Goal: Task Accomplishment & Management: Manage account settings

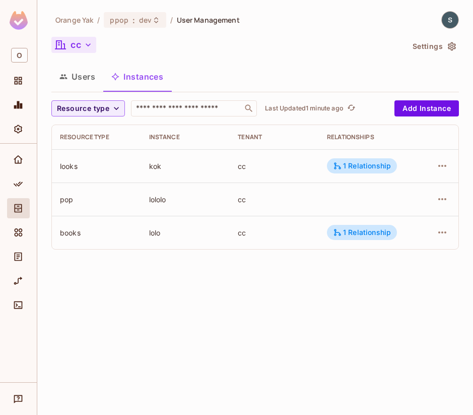
click at [82, 44] on button "cc" at bounding box center [73, 45] width 45 height 16
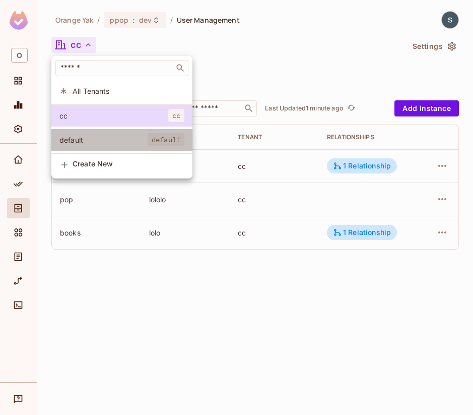
click at [89, 146] on li "default default" at bounding box center [121, 140] width 141 height 22
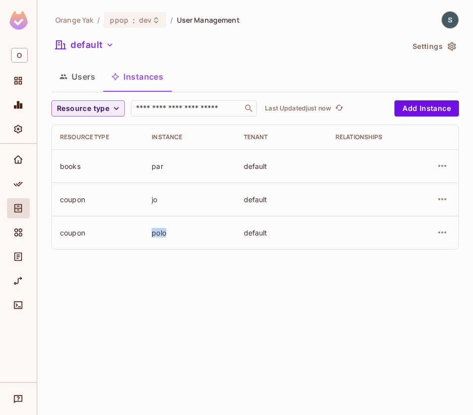
drag, startPoint x: 152, startPoint y: 235, endPoint x: 171, endPoint y: 235, distance: 18.7
click at [170, 235] on div "polo" at bounding box center [190, 233] width 76 height 10
click at [171, 235] on div "polo" at bounding box center [190, 233] width 76 height 10
click at [156, 168] on div "par" at bounding box center [190, 166] width 76 height 10
drag, startPoint x: 160, startPoint y: 166, endPoint x: 173, endPoint y: 167, distance: 13.6
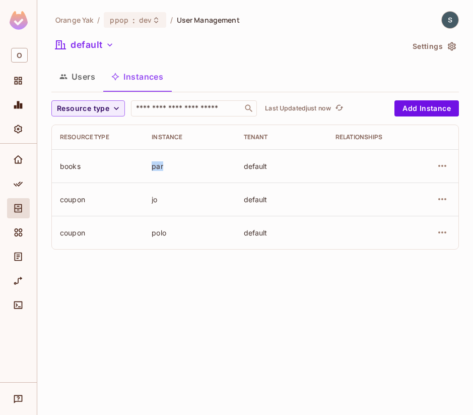
click at [170, 166] on td "par" at bounding box center [190, 165] width 92 height 33
click at [195, 160] on td "par" at bounding box center [190, 165] width 92 height 33
click at [86, 76] on button "Users" at bounding box center [77, 76] width 52 height 25
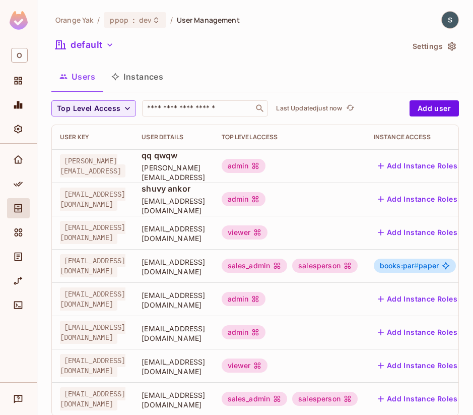
click at [139, 76] on button "Instances" at bounding box center [137, 76] width 68 height 25
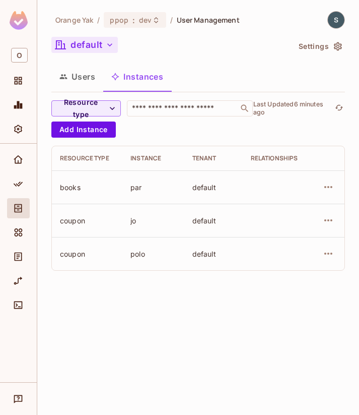
click at [101, 40] on button "default" at bounding box center [84, 45] width 67 height 16
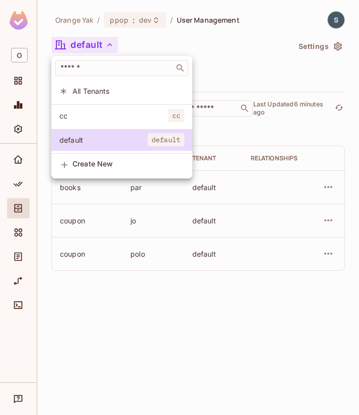
click at [104, 110] on li "cc cc" at bounding box center [121, 116] width 141 height 22
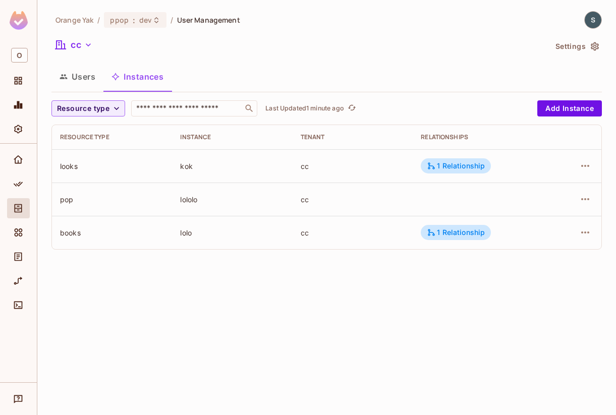
click at [359, 68] on div "Users Instances" at bounding box center [326, 76] width 550 height 25
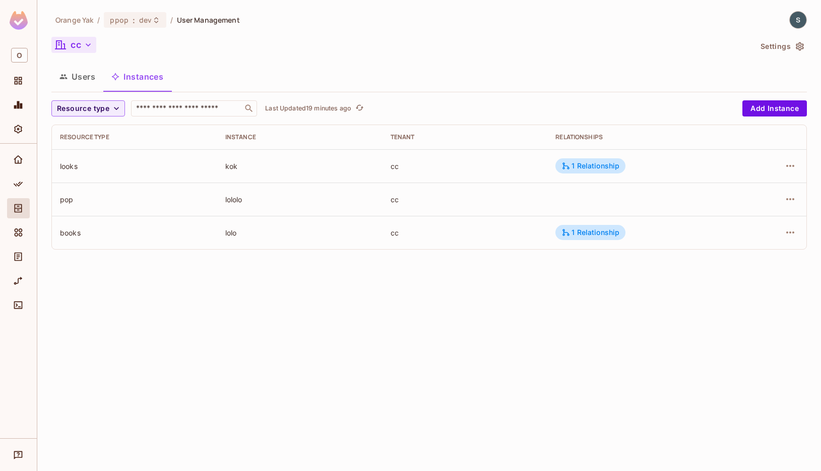
click at [75, 40] on button "cc" at bounding box center [73, 45] width 45 height 16
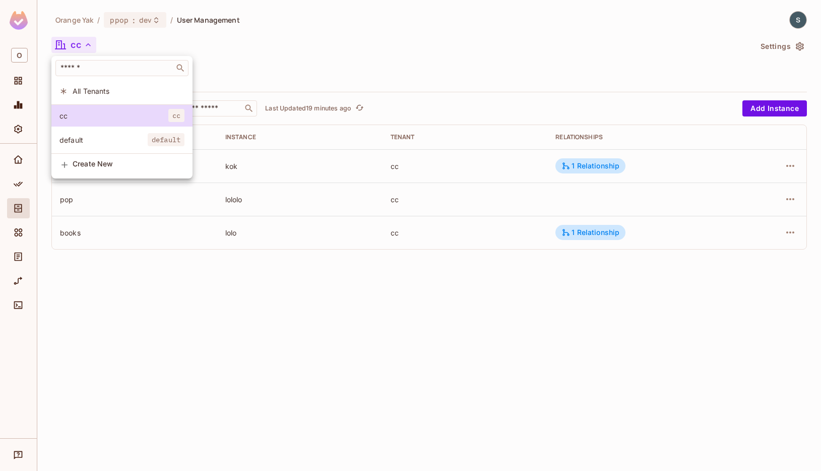
click at [83, 92] on span "All Tenants" at bounding box center [129, 91] width 112 height 10
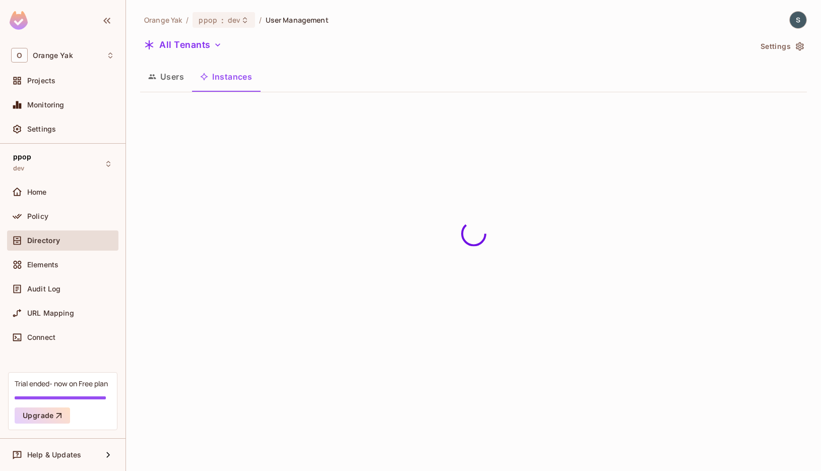
click at [166, 85] on button "Users" at bounding box center [166, 76] width 52 height 25
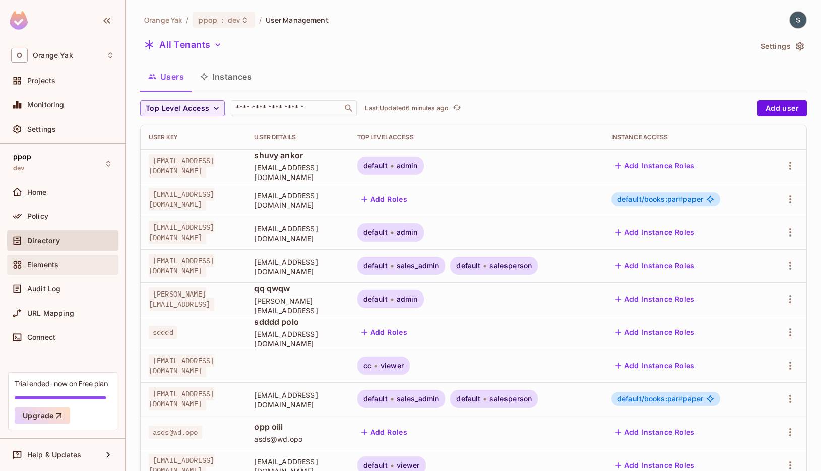
click at [66, 261] on div "Elements" at bounding box center [70, 265] width 87 height 8
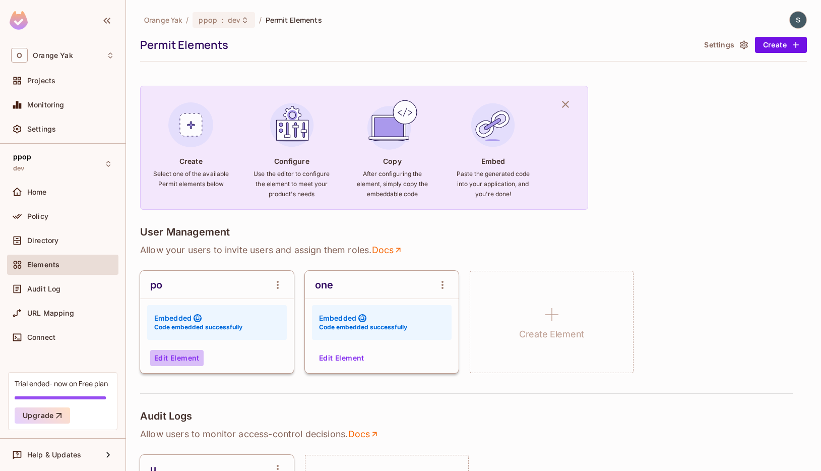
click at [189, 355] on button "Edit Element" at bounding box center [176, 358] width 53 height 16
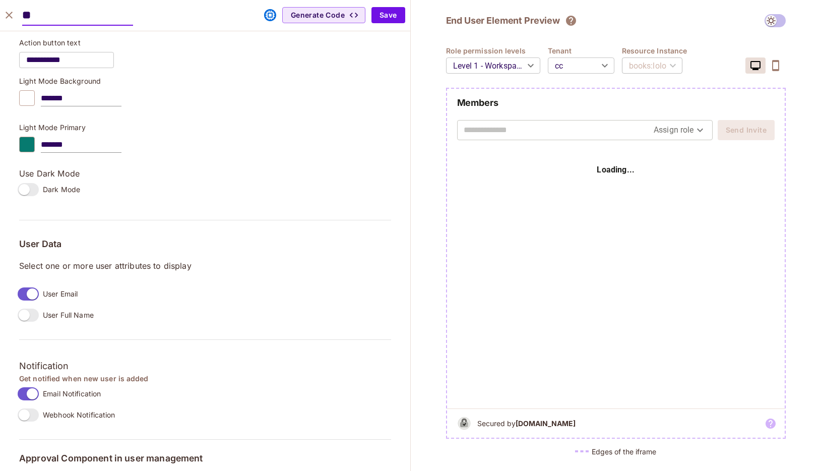
scroll to position [686, 0]
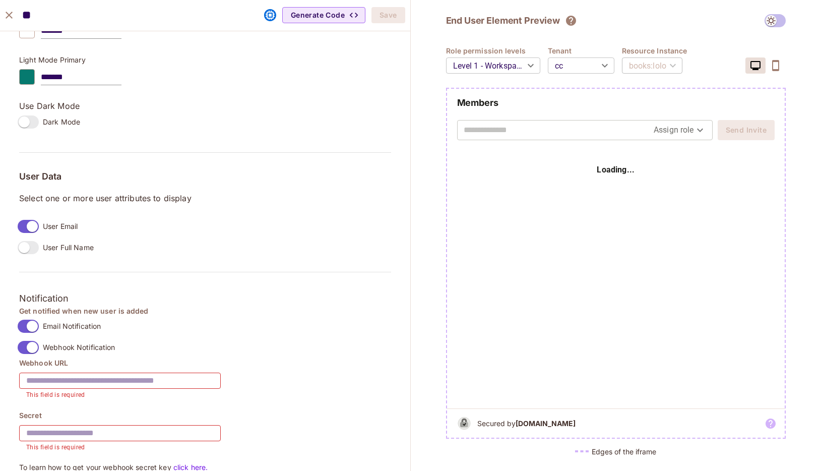
click at [149, 377] on input "text" at bounding box center [120, 381] width 202 height 28
paste input "**********"
type input "**********"
click at [135, 414] on input "text" at bounding box center [120, 433] width 202 height 28
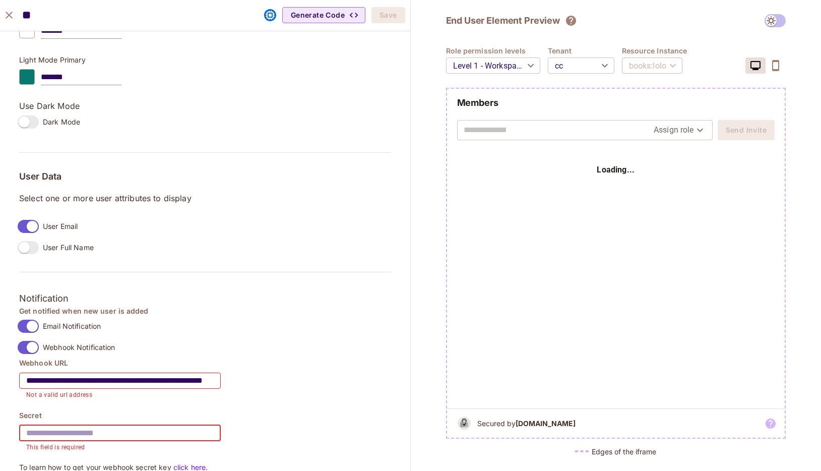
scroll to position [0, 0]
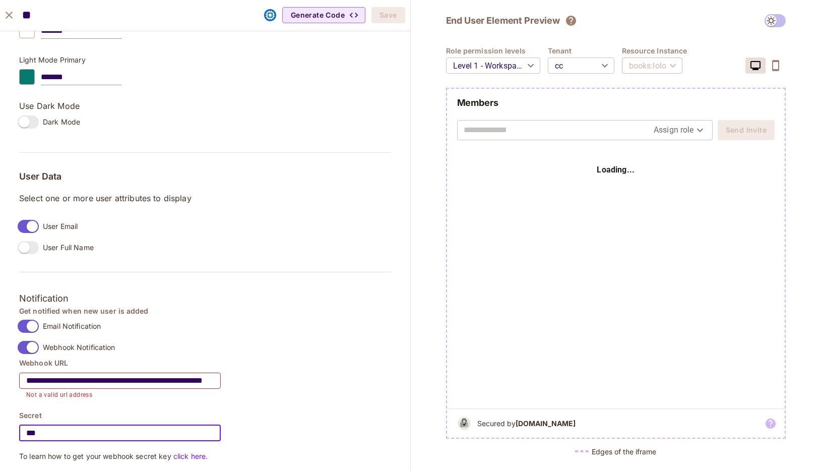
type input "***"
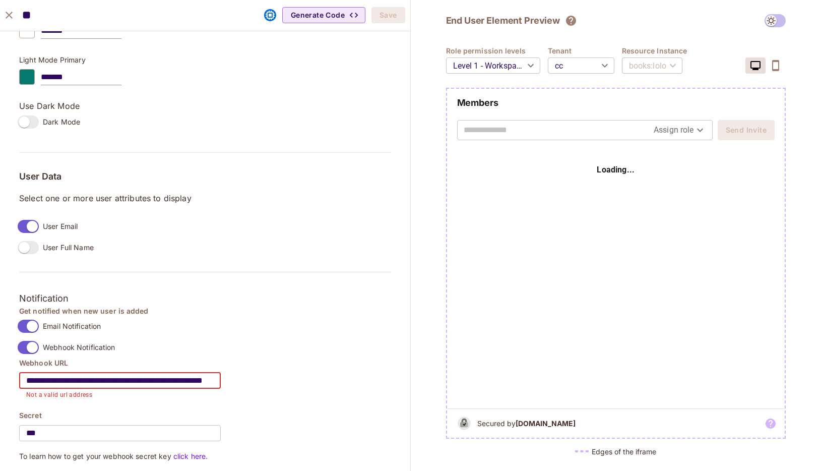
drag, startPoint x: 41, startPoint y: 385, endPoint x: 0, endPoint y: 358, distance: 49.5
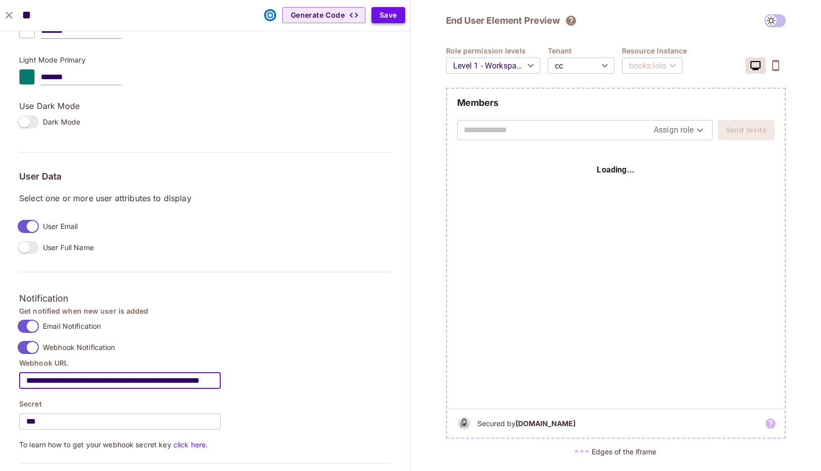
type input "**********"
click at [359, 14] on button "Save" at bounding box center [389, 15] width 34 height 16
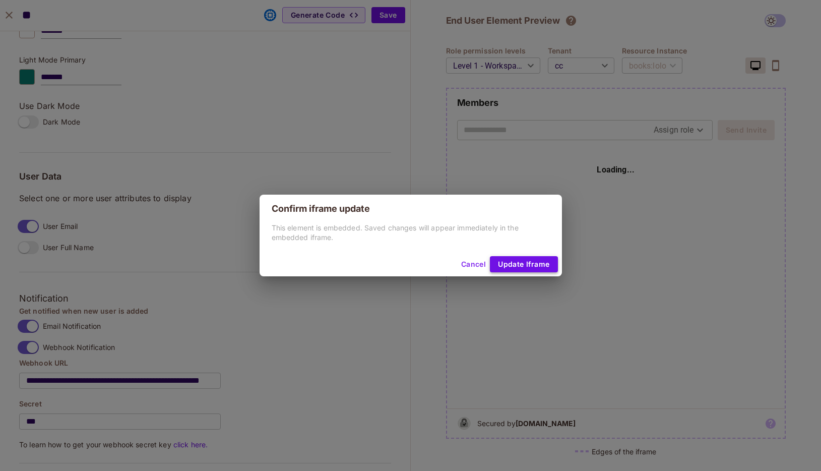
click at [359, 269] on button "Update Iframe" at bounding box center [524, 264] width 68 height 16
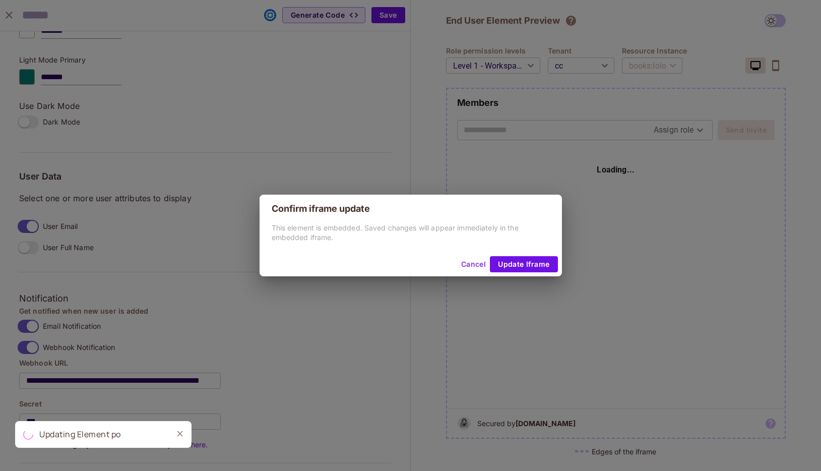
scroll to position [671, 0]
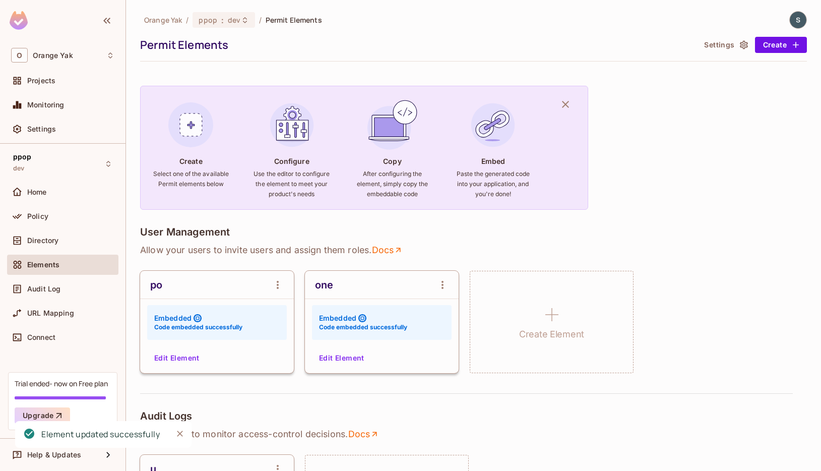
click at [178, 356] on button "Edit Element" at bounding box center [176, 358] width 53 height 16
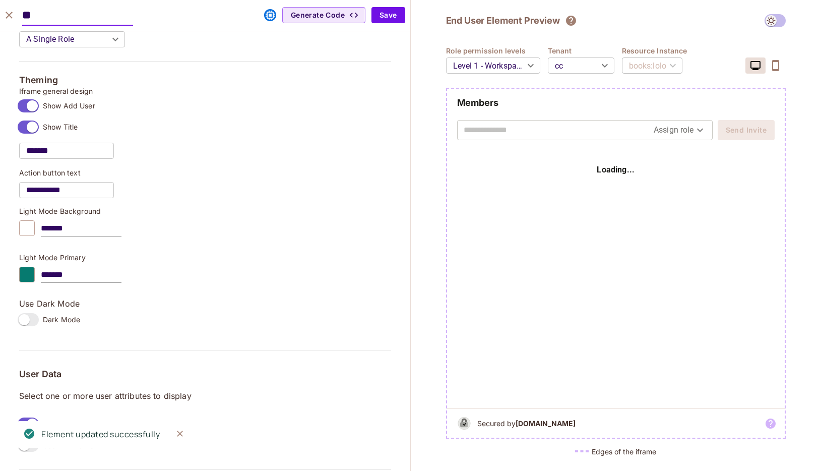
scroll to position [777, 0]
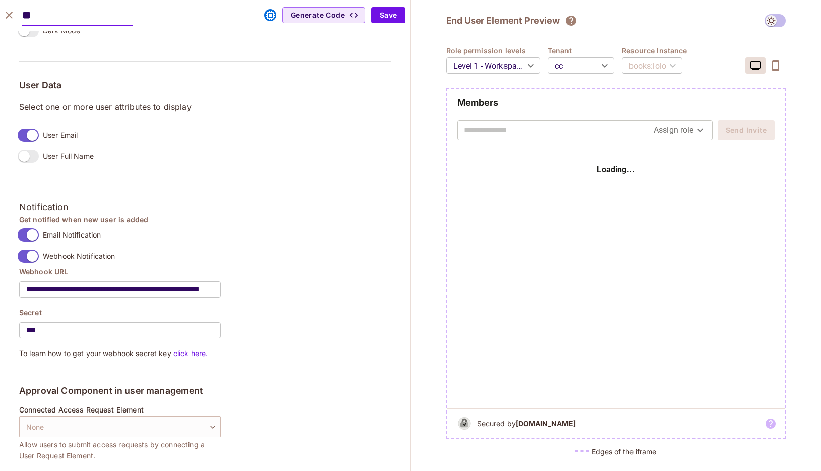
click at [359, 68] on body "O Orange Yak Projects Monitoring Settings ppop dev Home Policy Directory Elemen…" at bounding box center [410, 235] width 821 height 471
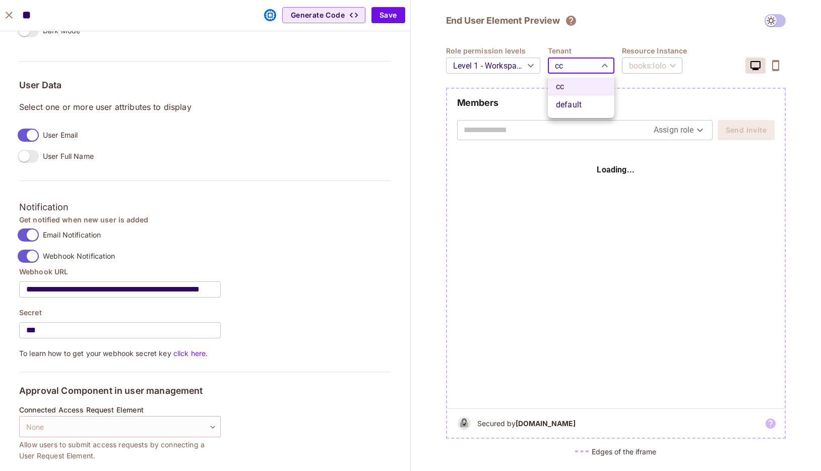
click at [359, 99] on li "default" at bounding box center [581, 105] width 67 height 18
type input "*******"
click at [359, 73] on div "​" at bounding box center [651, 65] width 58 height 28
type input "***"
click at [359, 66] on div "books : par" at bounding box center [651, 65] width 59 height 28
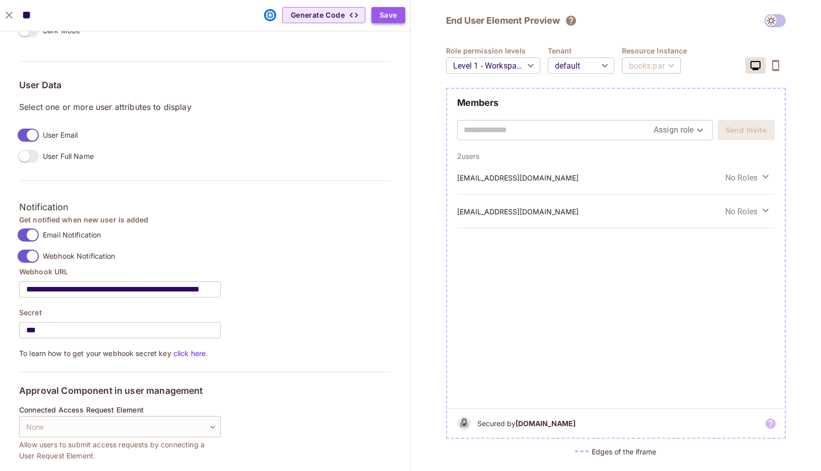
click at [359, 18] on button "Save" at bounding box center [389, 15] width 34 height 16
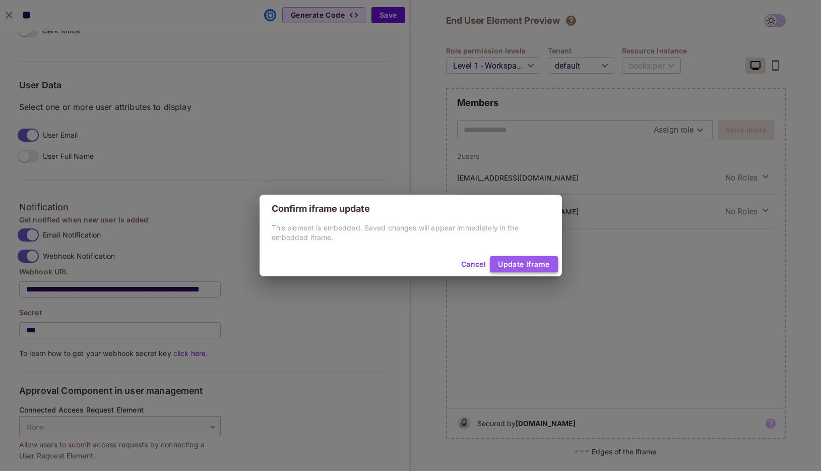
click at [359, 263] on button "Update Iframe" at bounding box center [524, 264] width 68 height 16
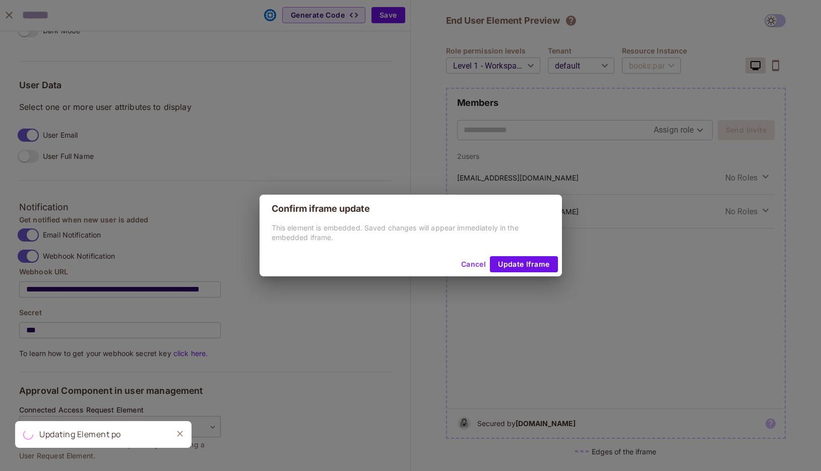
scroll to position [671, 0]
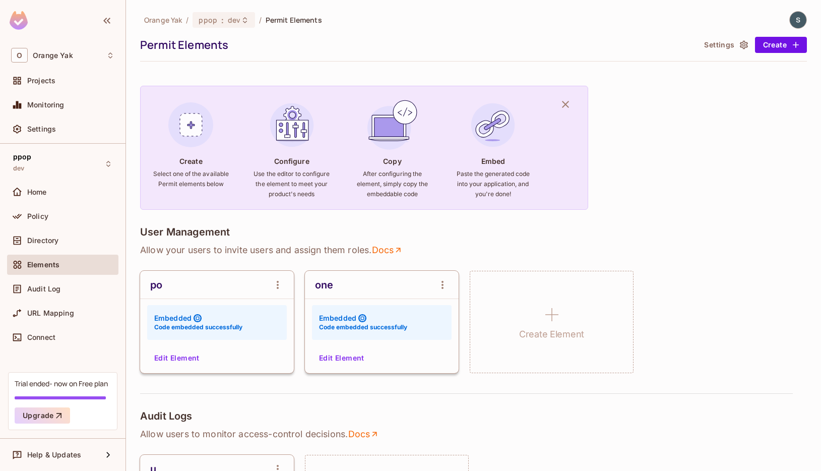
click at [189, 359] on button "Edit Element" at bounding box center [176, 358] width 53 height 16
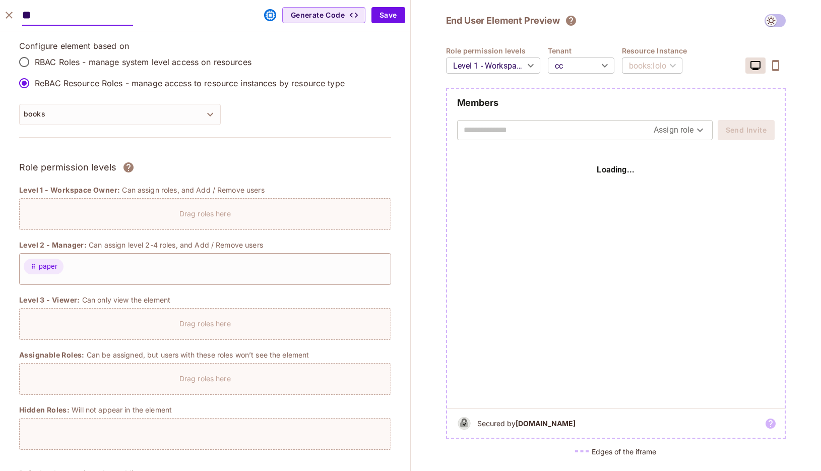
click at [14, 16] on icon "close" at bounding box center [9, 15] width 12 height 12
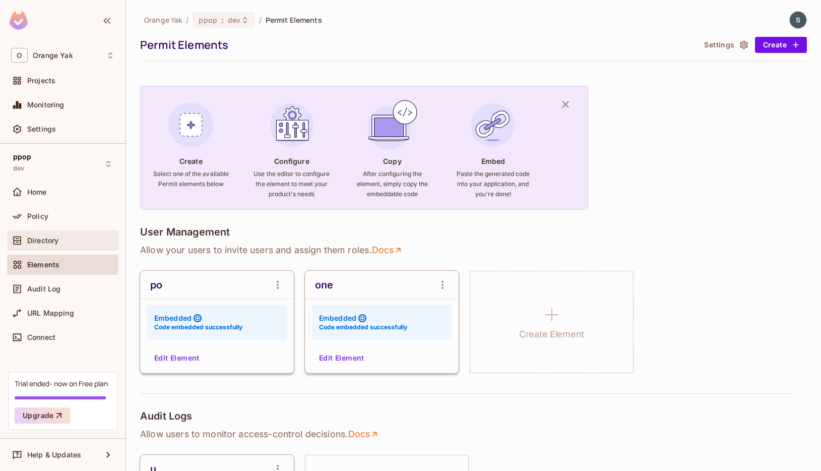
click at [73, 239] on div "Directory" at bounding box center [70, 240] width 87 height 8
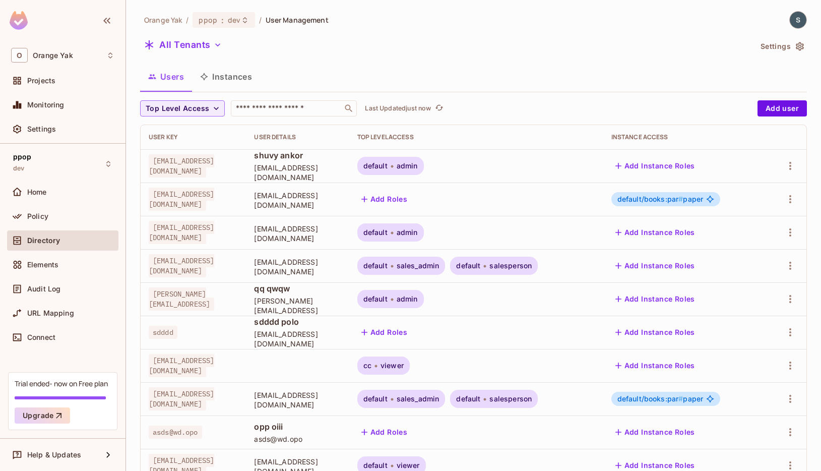
click at [241, 69] on button "Instances" at bounding box center [226, 76] width 68 height 25
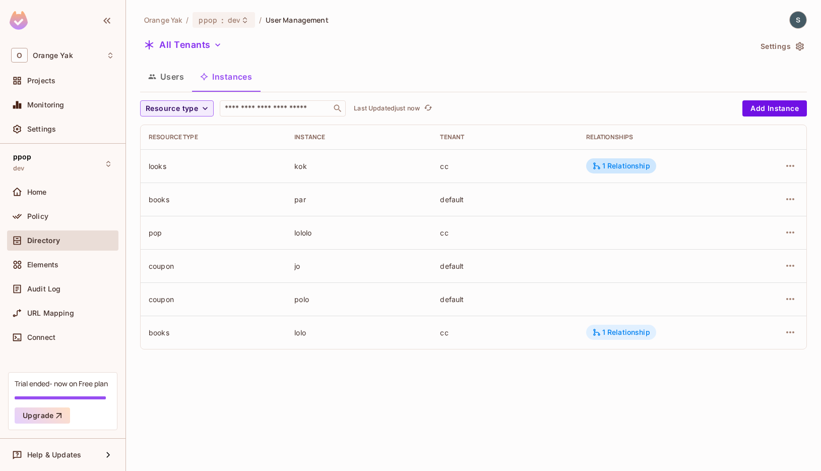
click at [359, 335] on div "1 Relationship" at bounding box center [621, 332] width 58 height 9
click at [359, 334] on div at bounding box center [410, 235] width 821 height 471
click at [359, 108] on button "Add Instance" at bounding box center [775, 108] width 65 height 16
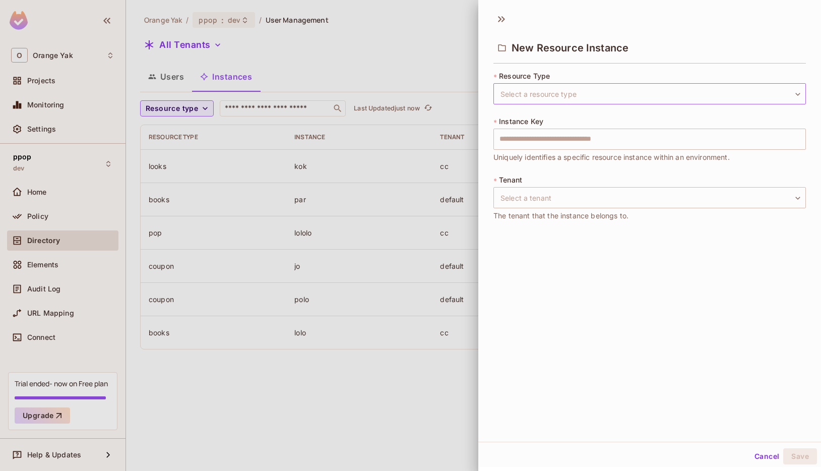
click at [359, 85] on body "O Orange Yak Projects Monitoring Settings ppop dev Home Policy Directory Elemen…" at bounding box center [410, 235] width 821 height 471
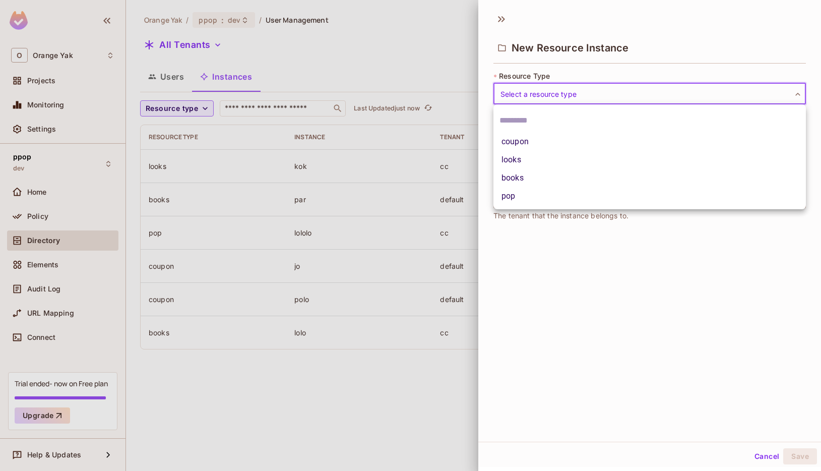
click at [359, 171] on li "books" at bounding box center [650, 178] width 313 height 18
type input "*****"
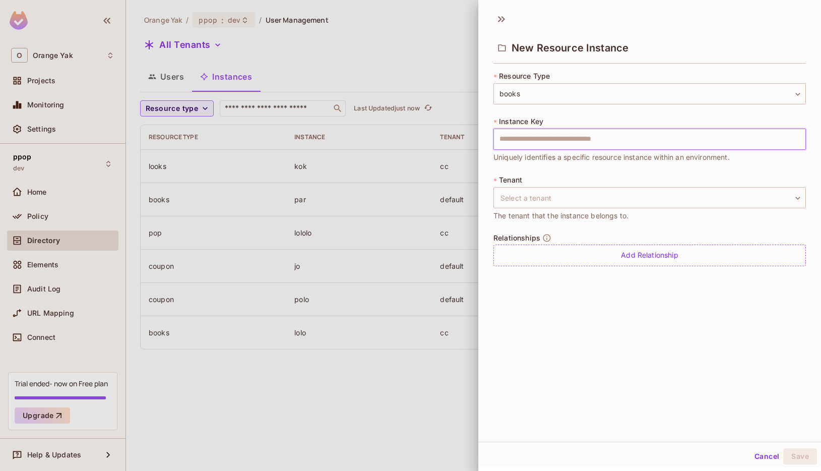
click at [359, 140] on input "text" at bounding box center [650, 139] width 313 height 21
click at [359, 196] on body "O Orange Yak Projects Monitoring Settings ppop dev Home Policy Directory Elemen…" at bounding box center [410, 235] width 821 height 471
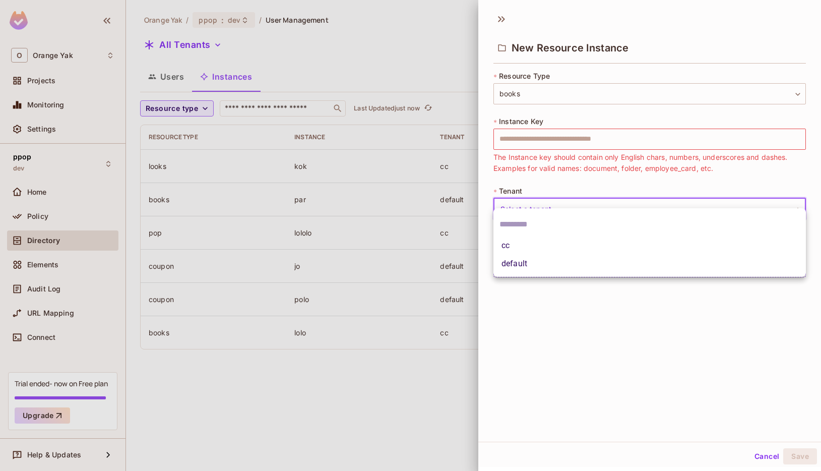
click at [359, 259] on li "default" at bounding box center [650, 264] width 313 height 18
type input "*******"
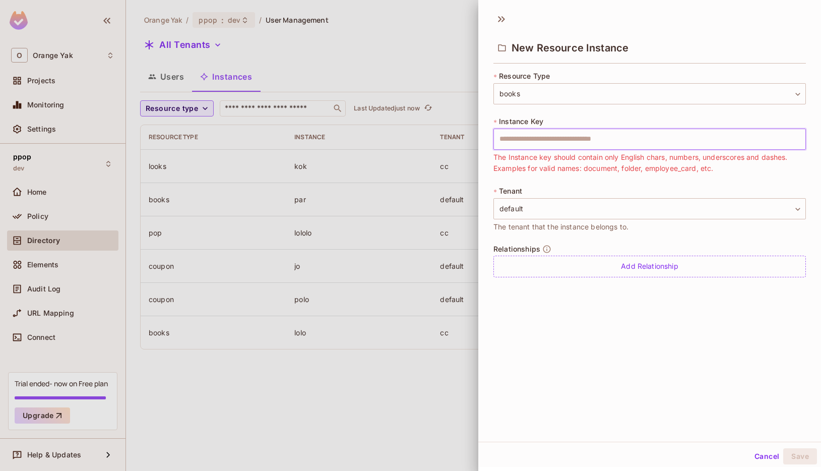
click at [359, 142] on input "text" at bounding box center [650, 139] width 313 height 21
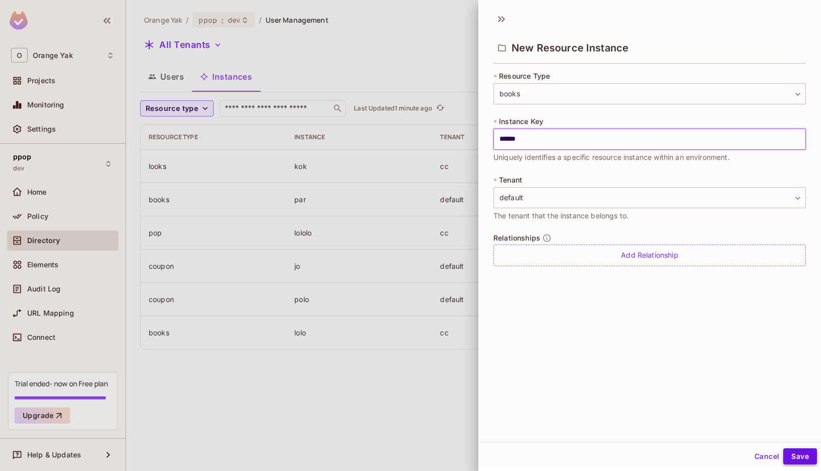
type input "******"
click at [359, 414] on button "Save" at bounding box center [801, 456] width 34 height 16
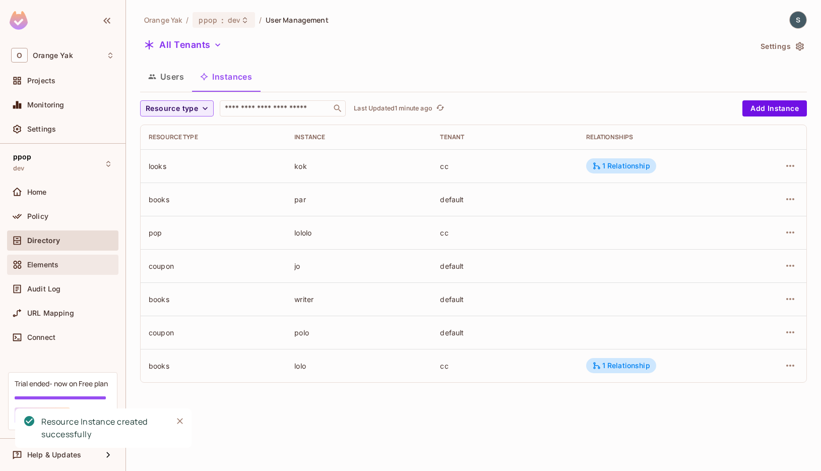
click at [61, 274] on div "Elements" at bounding box center [62, 265] width 111 height 20
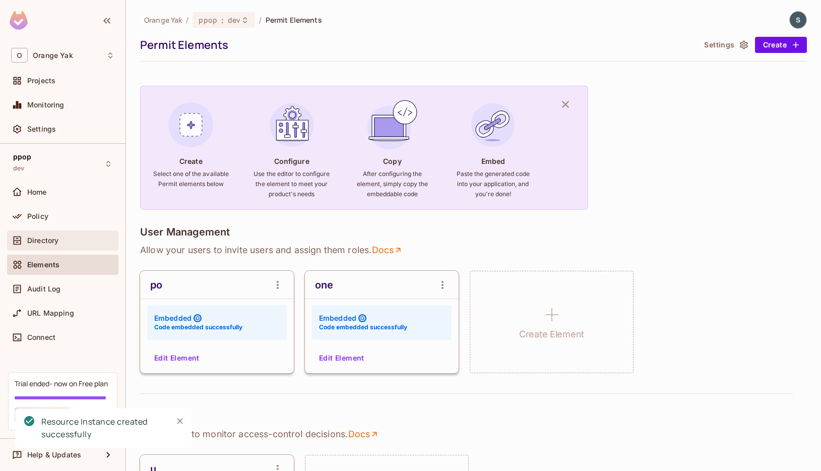
click at [64, 244] on div "Directory" at bounding box center [70, 240] width 87 height 8
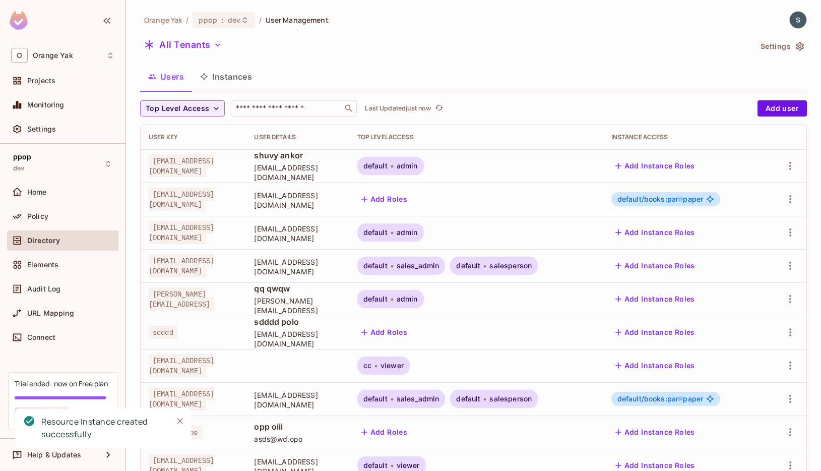
scroll to position [134, 0]
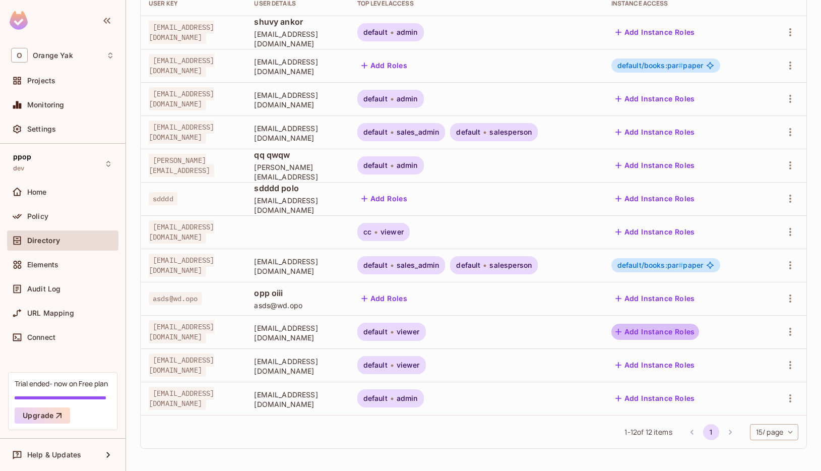
click at [359, 335] on button "Add Instance Roles" at bounding box center [656, 332] width 88 height 16
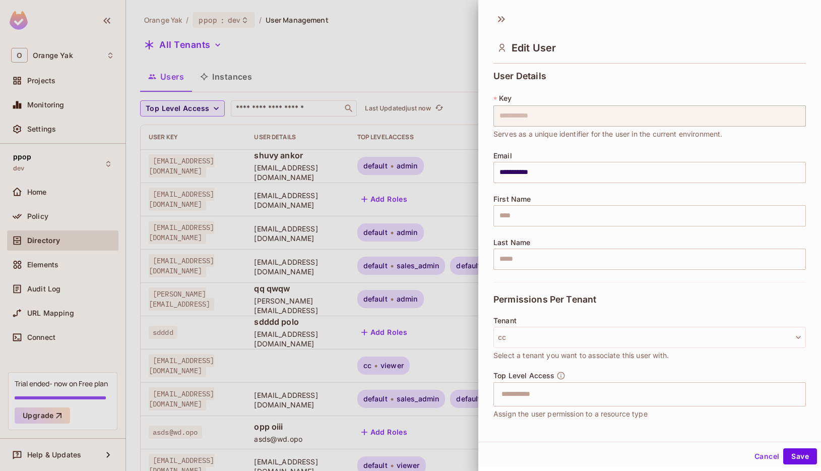
click at [359, 89] on div at bounding box center [410, 235] width 821 height 471
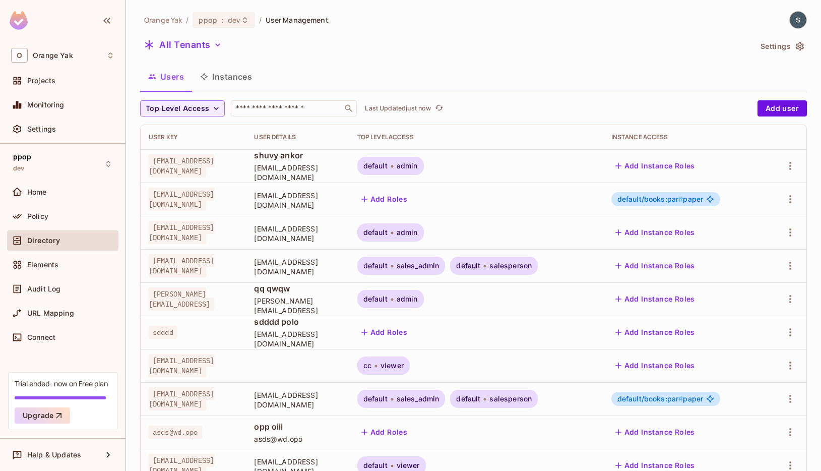
scroll to position [3, 0]
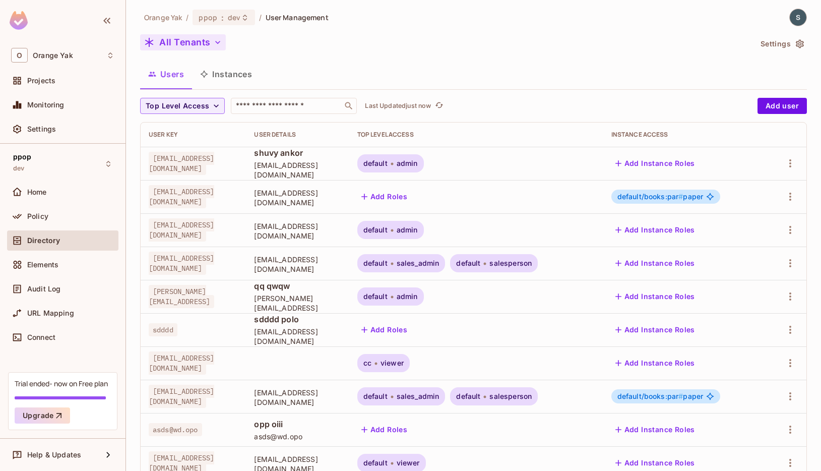
click at [161, 36] on button "All Tenants" at bounding box center [183, 42] width 86 height 16
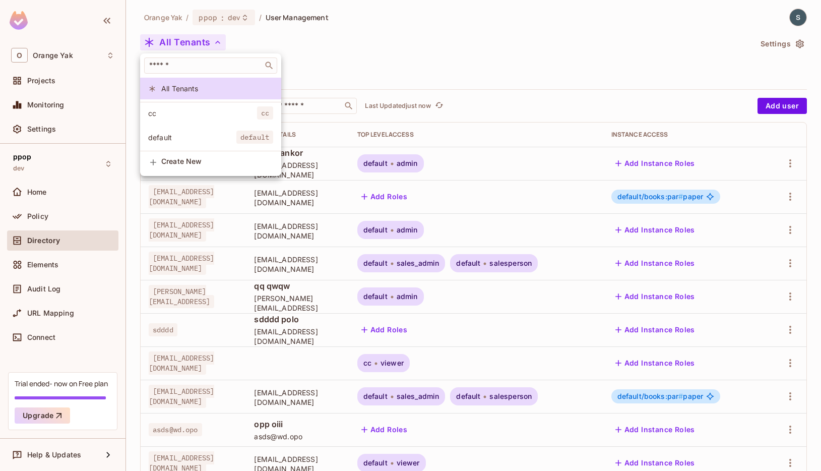
click at [181, 131] on li "default default" at bounding box center [210, 138] width 141 height 22
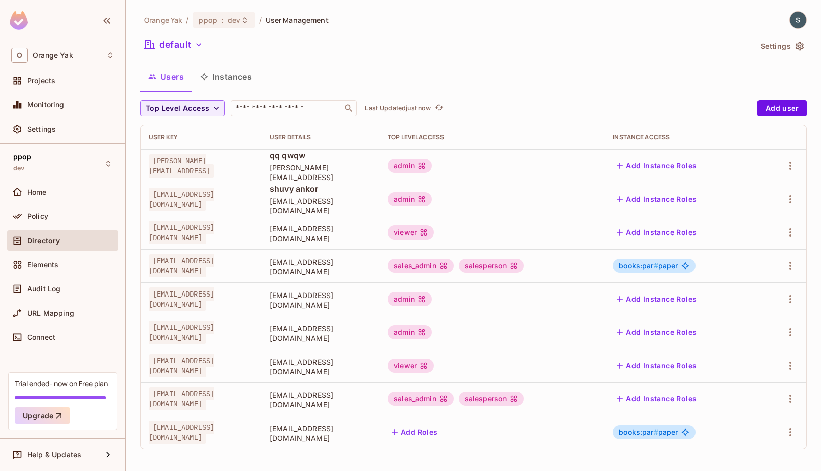
scroll to position [1, 0]
click at [359, 373] on td "Add Instance Roles" at bounding box center [682, 364] width 154 height 33
click at [359, 366] on button "Add Instance Roles" at bounding box center [657, 365] width 88 height 16
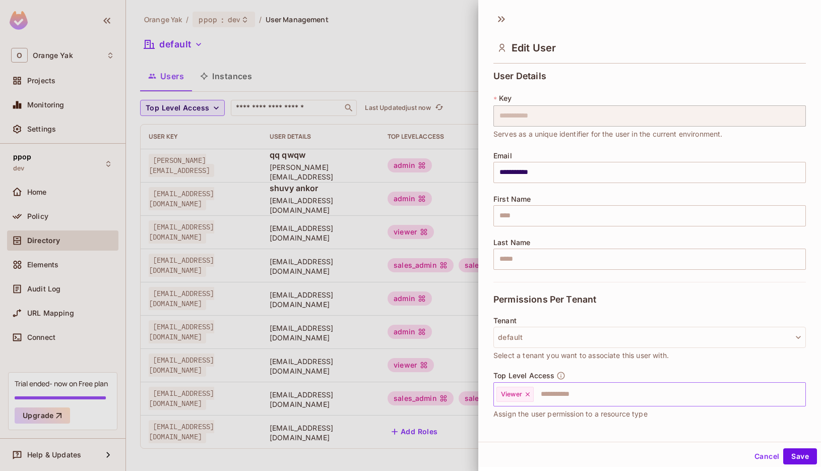
scroll to position [66, 0]
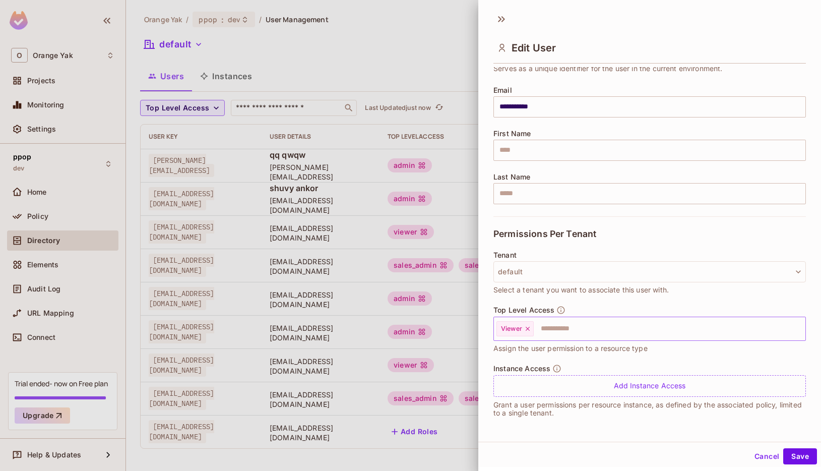
click at [359, 330] on input "text" at bounding box center [661, 329] width 252 height 20
click at [359, 385] on div "Add Instance Access" at bounding box center [650, 386] width 313 height 22
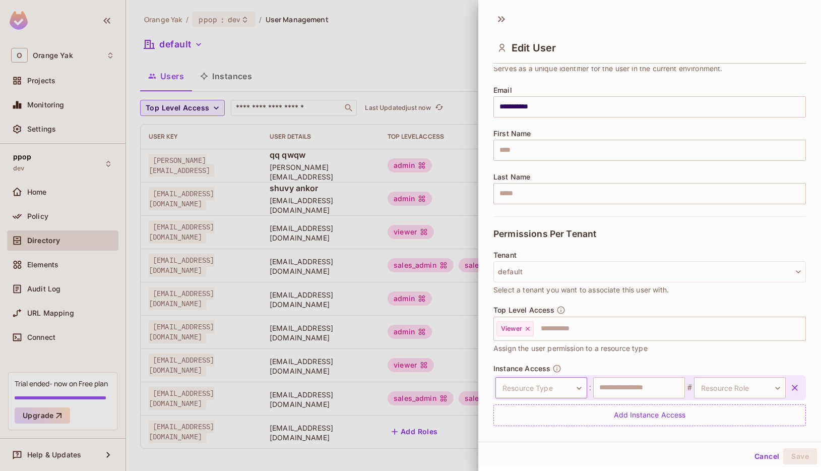
click at [359, 383] on body "O Orange Yak Projects Monitoring Settings ppop dev Home Policy Directory Elemen…" at bounding box center [410, 235] width 821 height 471
click at [359, 414] on li "books" at bounding box center [539, 432] width 93 height 18
click at [359, 385] on input "text" at bounding box center [639, 387] width 92 height 21
click at [359, 389] on body "O Orange Yak Projects Monitoring Settings ppop dev Home Policy Directory Elemen…" at bounding box center [410, 235] width 821 height 471
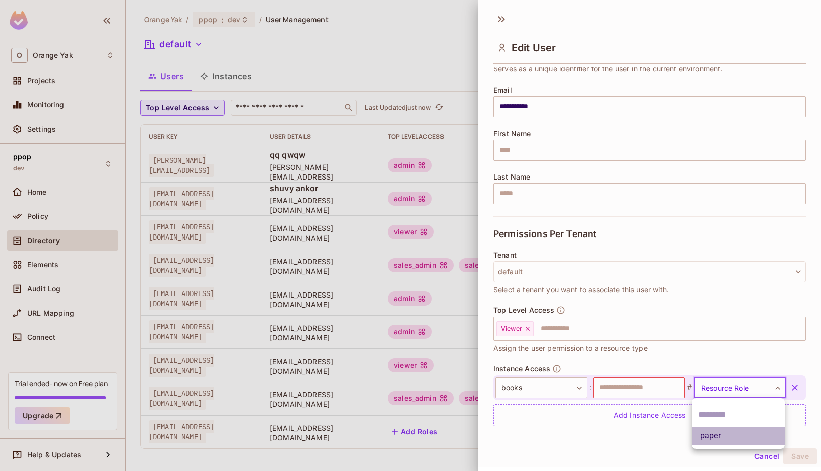
click at [359, 414] on li "paper" at bounding box center [738, 436] width 93 height 18
type input "*****"
click at [359, 395] on input "text" at bounding box center [639, 387] width 92 height 21
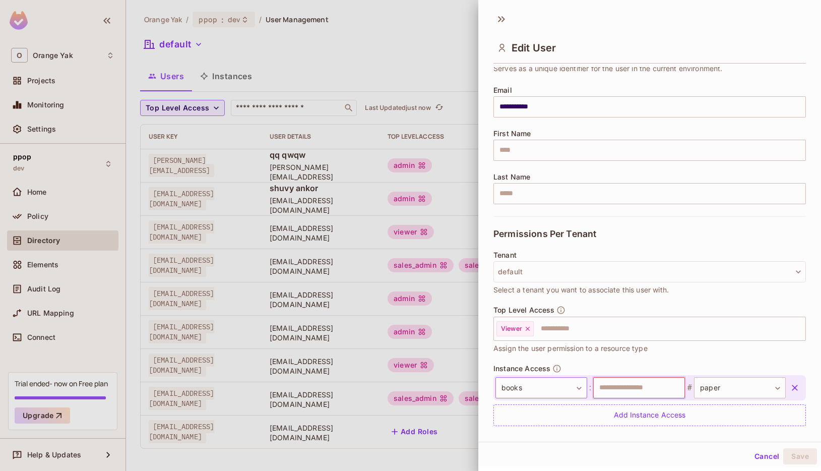
click at [359, 388] on body "O Orange Yak Projects Monitoring Settings ppop dev Home Policy Directory Elemen…" at bounding box center [410, 235] width 821 height 471
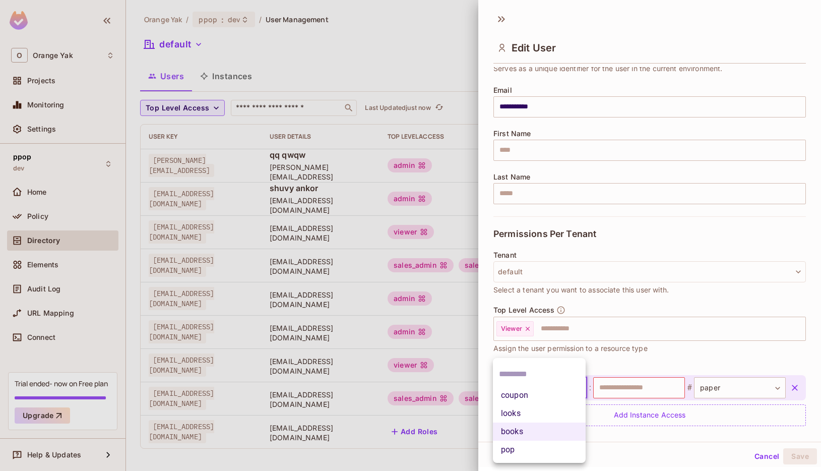
click at [359, 384] on div at bounding box center [410, 235] width 821 height 471
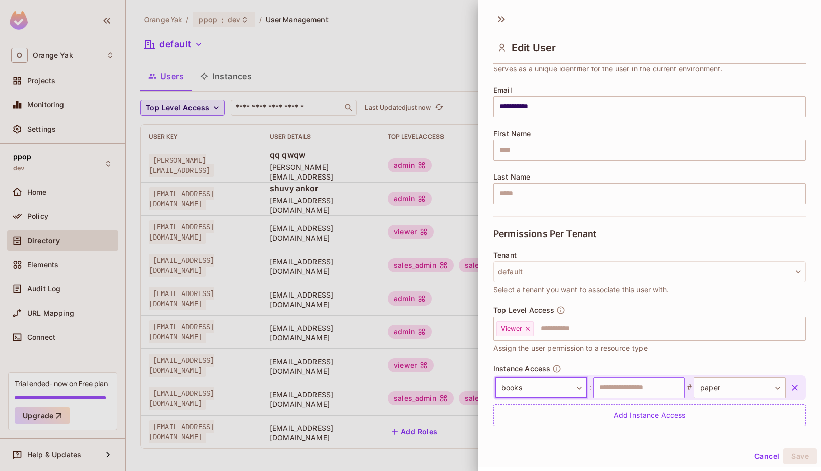
click at [359, 391] on input "text" at bounding box center [639, 387] width 92 height 21
click at [359, 398] on div "books ***** ​ : * ​ # paper ***** ​" at bounding box center [650, 387] width 313 height 25
click at [359, 392] on input "*" at bounding box center [639, 387] width 92 height 21
type input "******"
click at [359, 414] on button "Save" at bounding box center [801, 456] width 34 height 16
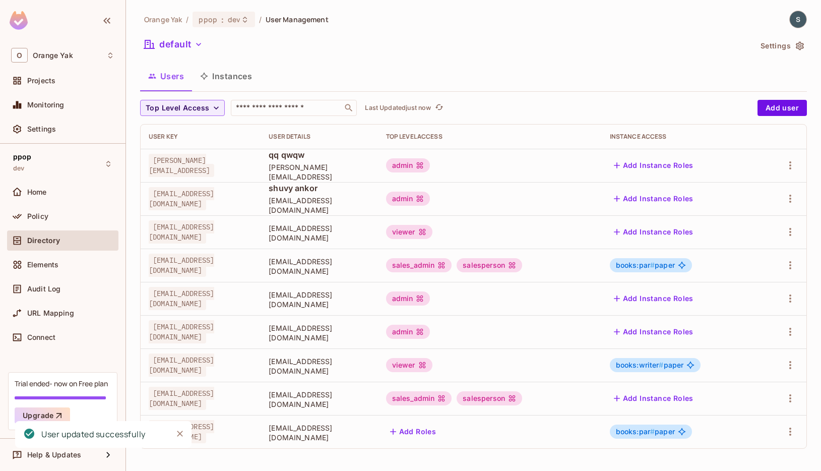
click at [223, 75] on button "Instances" at bounding box center [226, 76] width 68 height 25
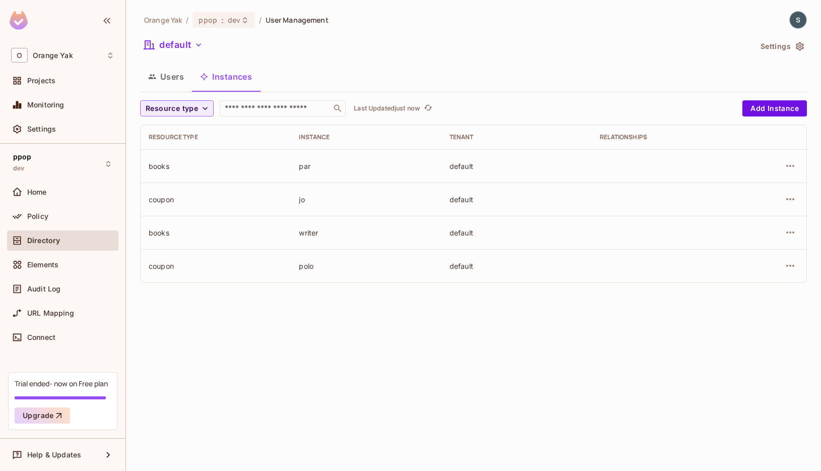
click at [170, 76] on button "Users" at bounding box center [166, 76] width 52 height 25
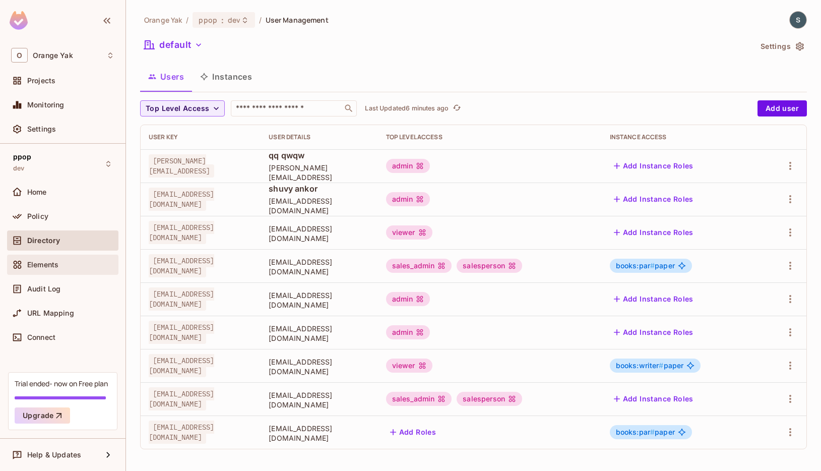
click at [37, 272] on div "Elements" at bounding box center [62, 265] width 111 height 20
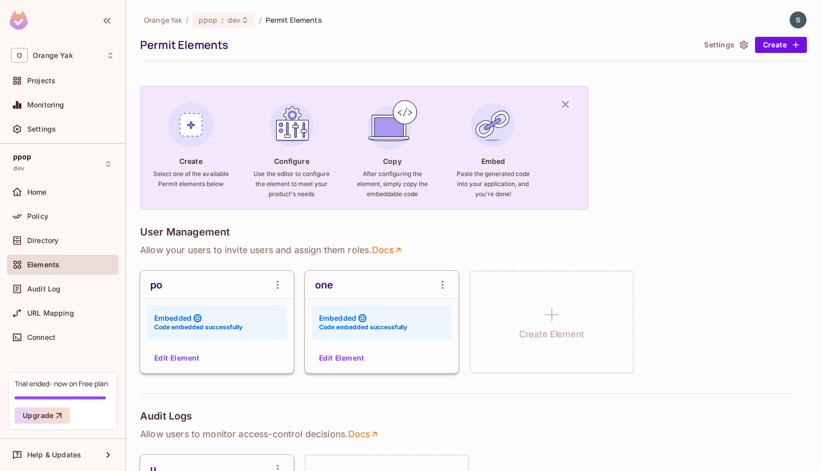
click at [176, 376] on div "User Management Allow your users to invite users and assign them roles . Docs p…" at bounding box center [473, 310] width 667 height 168
click at [178, 364] on button "Edit Element" at bounding box center [176, 358] width 53 height 16
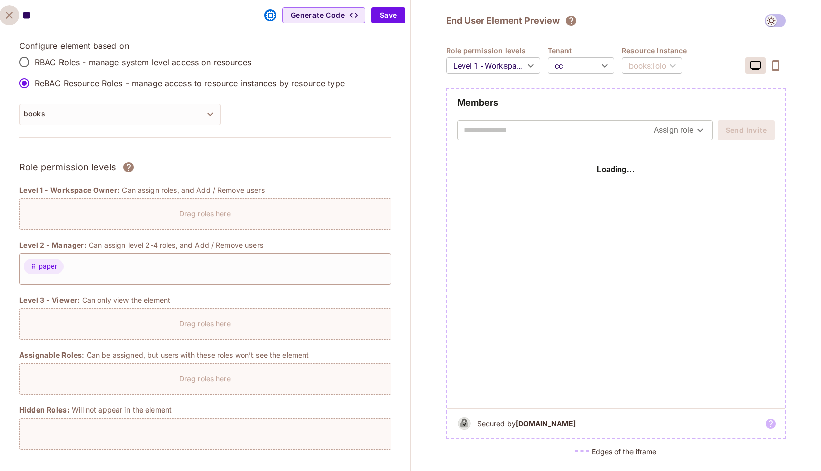
click at [13, 18] on icon "close" at bounding box center [9, 15] width 12 height 12
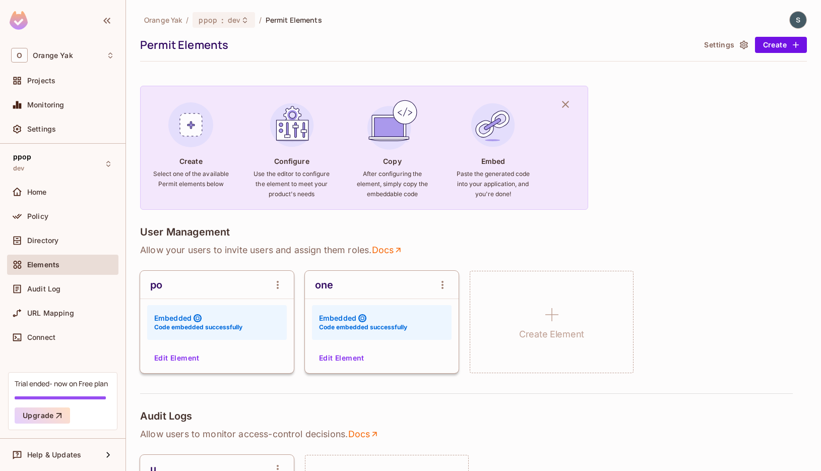
click at [359, 47] on button "Settings" at bounding box center [725, 45] width 50 height 16
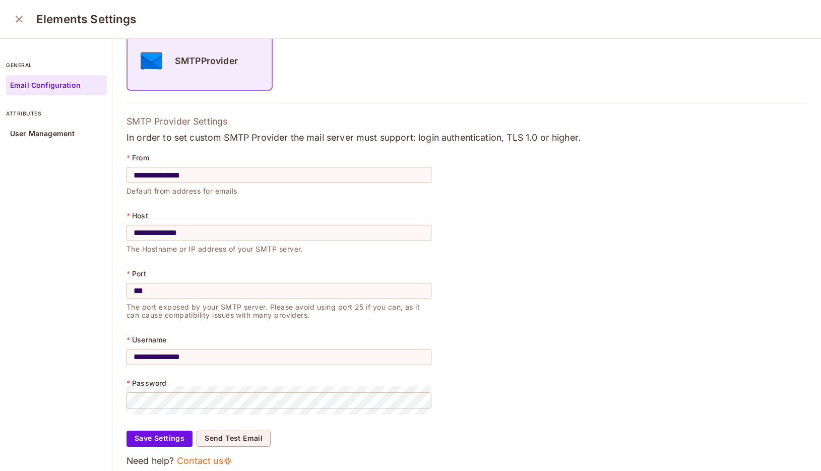
scroll to position [105, 0]
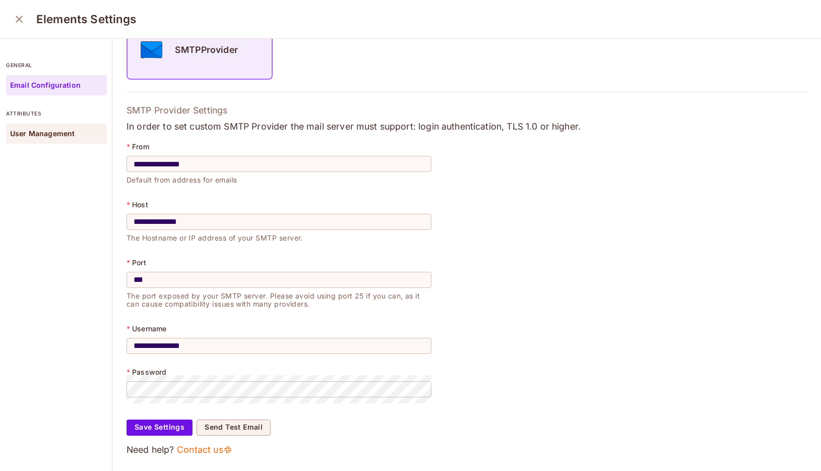
click at [40, 140] on div "User Management" at bounding box center [56, 134] width 101 height 20
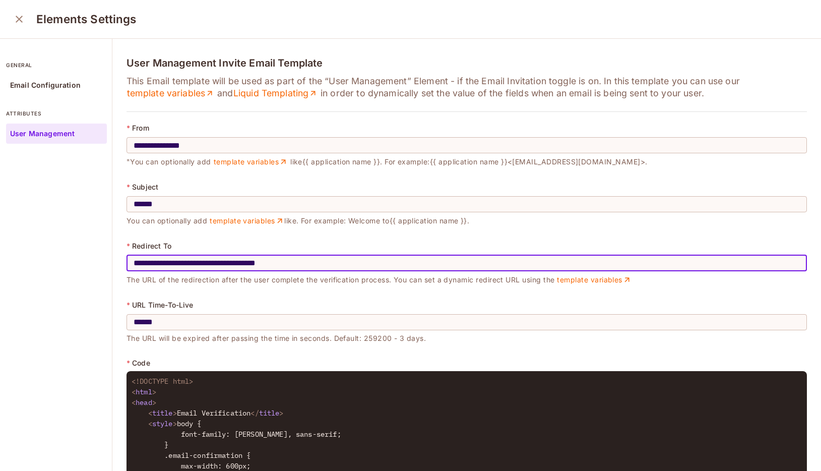
click at [203, 261] on input "**********" at bounding box center [467, 263] width 681 height 28
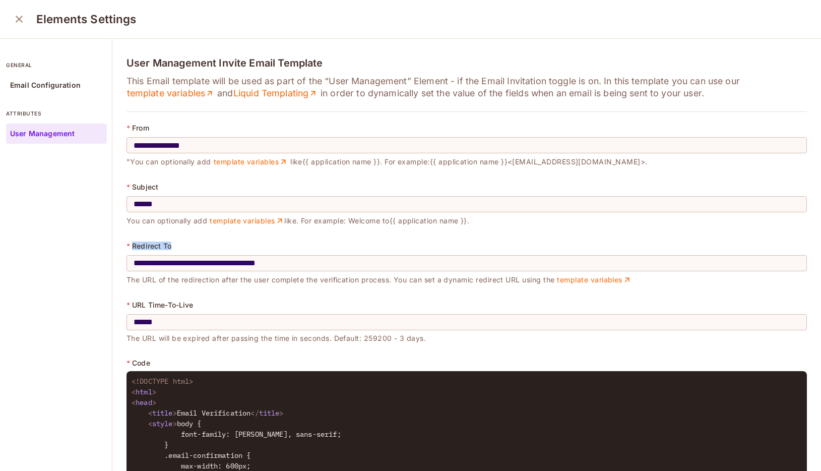
drag, startPoint x: 176, startPoint y: 247, endPoint x: 132, endPoint y: 246, distance: 43.9
click at [132, 246] on div "* Redirect To" at bounding box center [467, 246] width 681 height 8
click at [154, 242] on p "Redirect To" at bounding box center [151, 246] width 39 height 8
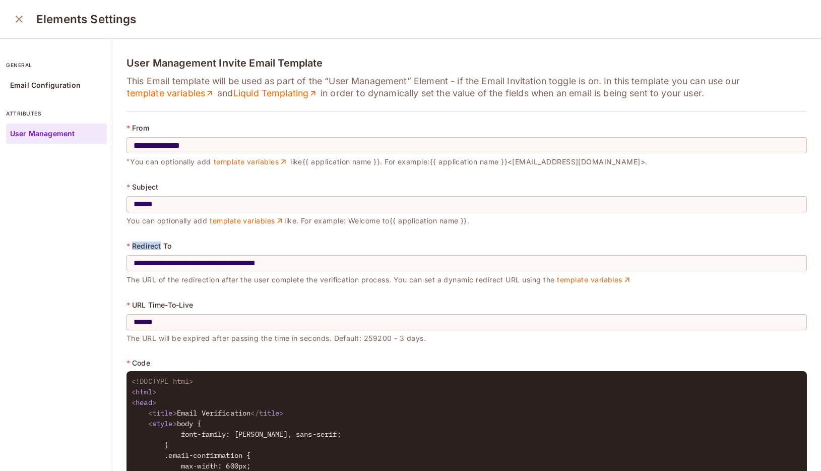
copy p "Redirect"
click at [162, 250] on input "**********" at bounding box center [467, 263] width 681 height 28
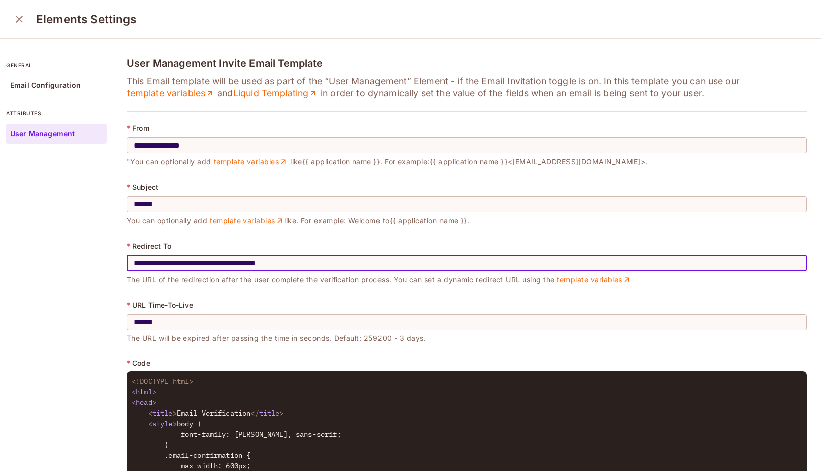
click at [156, 247] on p "Redirect To" at bounding box center [151, 246] width 39 height 8
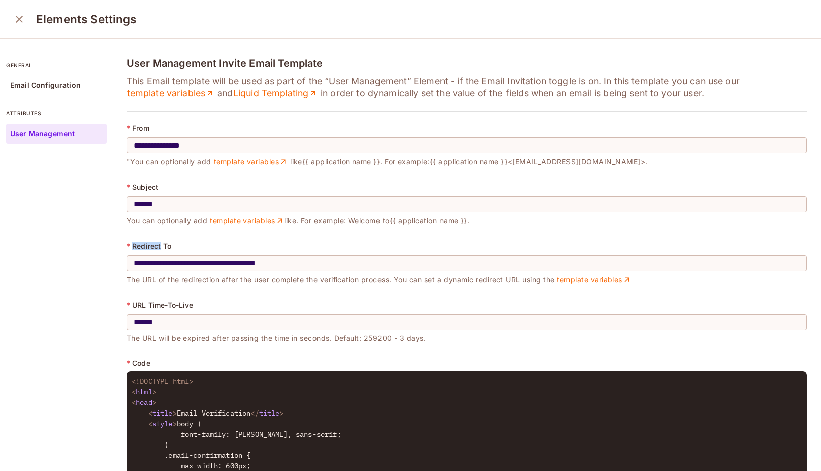
click at [155, 247] on p "Redirect To" at bounding box center [151, 246] width 39 height 8
copy p "Redirect"
click at [19, 20] on icon "close" at bounding box center [19, 19] width 7 height 7
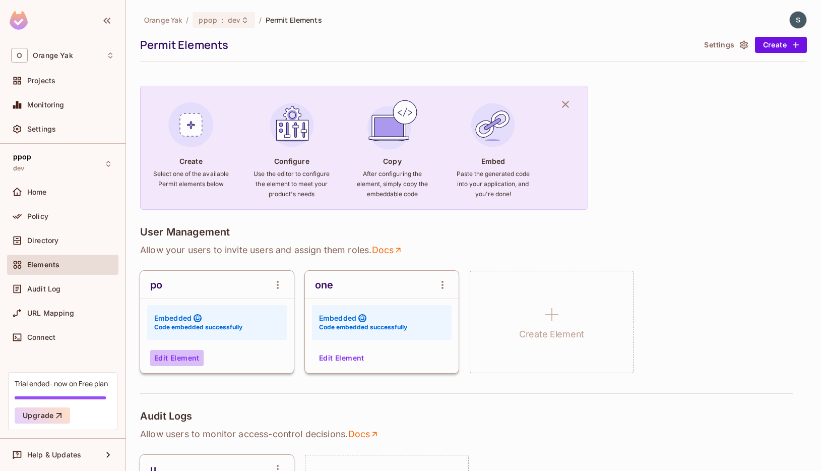
click at [188, 355] on button "Edit Element" at bounding box center [176, 358] width 53 height 16
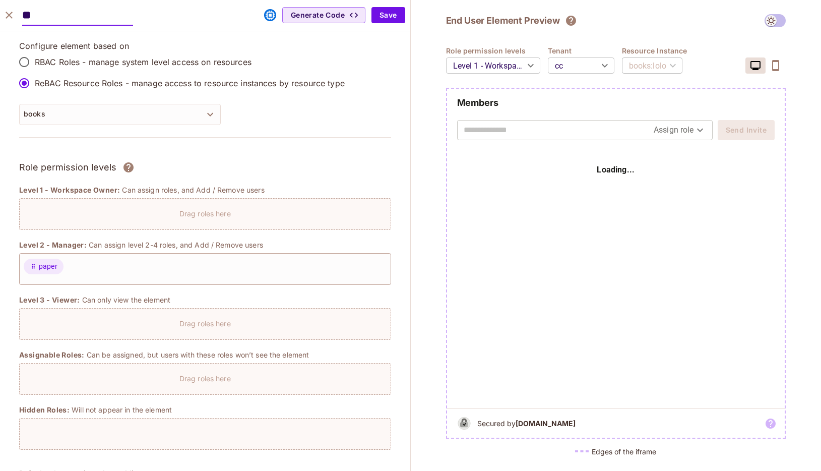
click at [359, 73] on body "O Orange Yak Projects Monitoring Settings ppop dev Home Policy Directory Elemen…" at bounding box center [410, 235] width 821 height 471
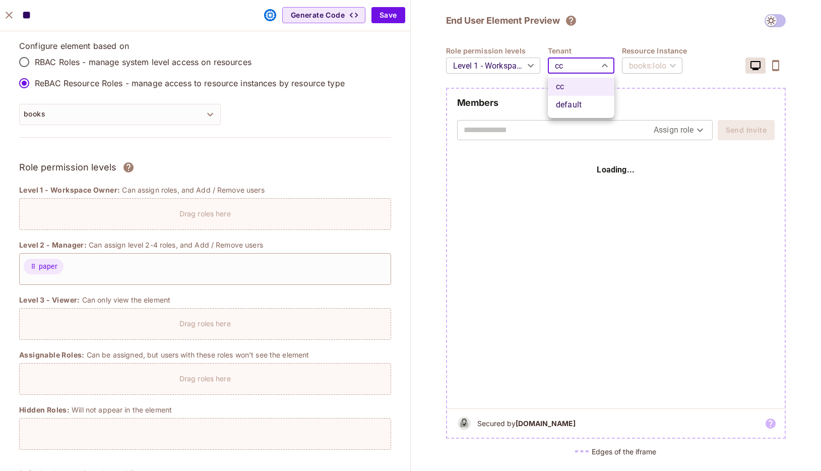
click at [359, 104] on li "default" at bounding box center [581, 105] width 67 height 18
type input "*******"
click at [359, 73] on div "​" at bounding box center [651, 65] width 58 height 28
click at [359, 68] on body "O Orange Yak Projects Monitoring Settings ppop dev Home Policy Directory Elemen…" at bounding box center [410, 235] width 821 height 471
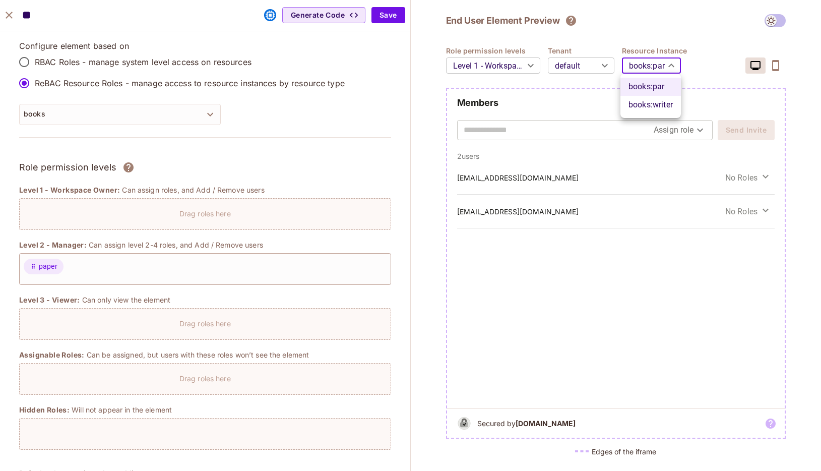
click at [359, 58] on div at bounding box center [410, 235] width 821 height 471
click at [359, 65] on body "O Orange Yak Projects Monitoring Settings ppop dev Home Policy Directory Elemen…" at bounding box center [410, 235] width 821 height 471
click at [359, 117] on ul "books : par books : writer" at bounding box center [651, 96] width 61 height 44
click at [359, 111] on li "books : writer" at bounding box center [651, 105] width 61 height 18
click at [359, 71] on body "O Orange Yak Projects Monitoring Settings ppop dev Home Policy Directory Elemen…" at bounding box center [410, 235] width 821 height 471
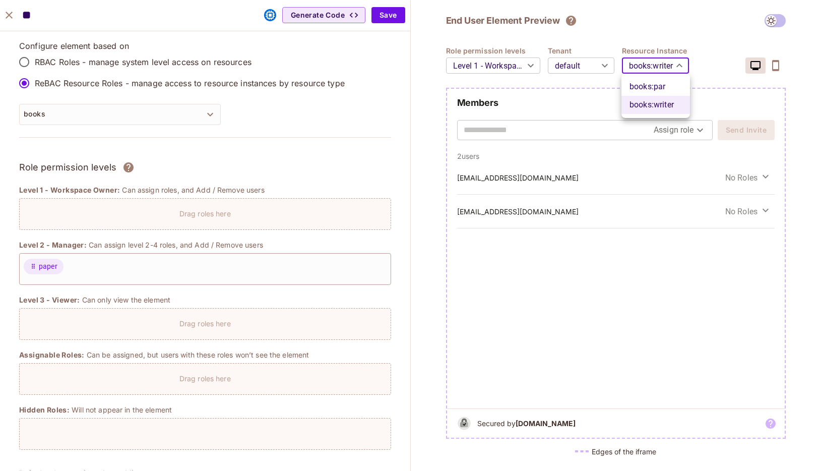
click at [359, 89] on li "books : par" at bounding box center [656, 87] width 69 height 18
type input "***"
click at [359, 70] on body "O Orange Yak Projects Monitoring Settings ppop dev Home Policy Directory Elemen…" at bounding box center [410, 235] width 821 height 471
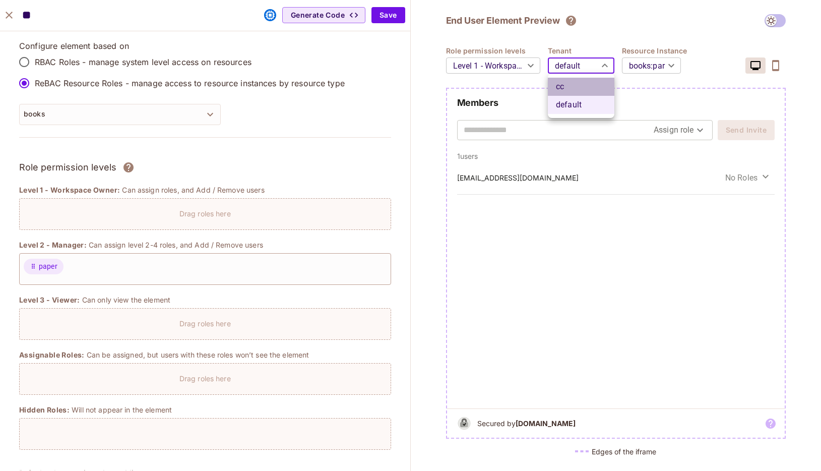
click at [359, 91] on li "cc" at bounding box center [581, 87] width 67 height 18
type input "**"
type input "****"
click at [359, 66] on body "O Orange Yak Projects Monitoring Settings ppop dev Home Policy Directory Elemen…" at bounding box center [410, 235] width 821 height 471
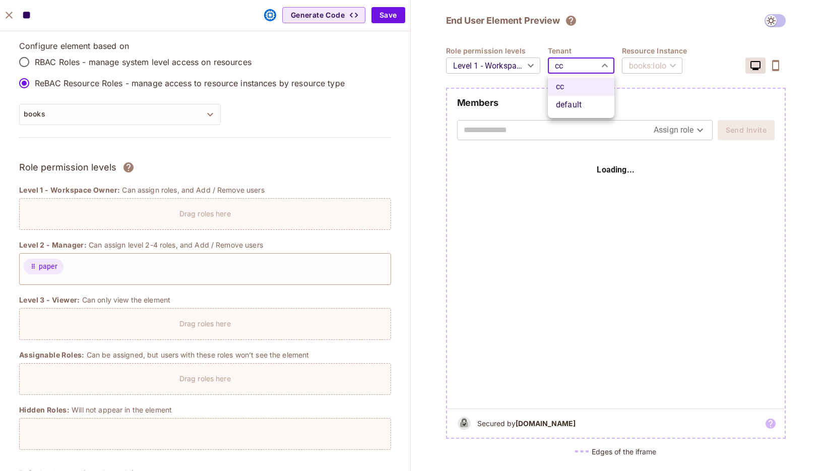
click at [359, 113] on li "default" at bounding box center [581, 105] width 67 height 18
type input "*******"
type input "***"
click at [359, 63] on body "O Orange Yak Projects Monitoring Settings ppop dev Home Policy Directory Elemen…" at bounding box center [410, 235] width 821 height 471
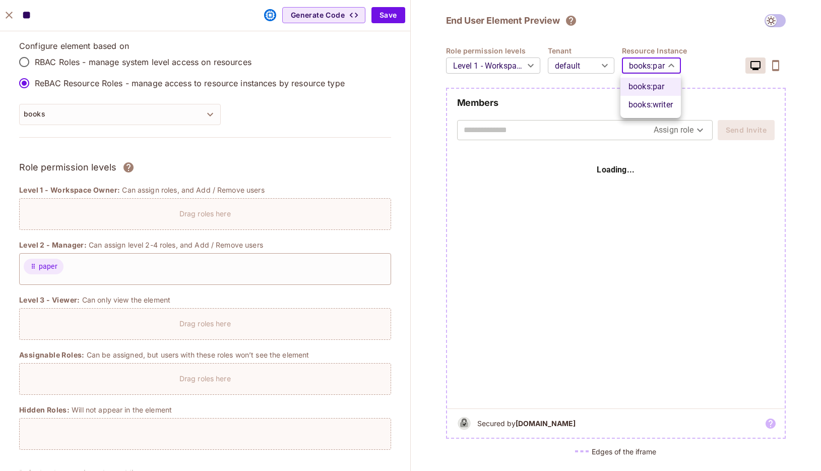
click at [359, 55] on div at bounding box center [410, 235] width 821 height 471
click at [359, 61] on body "O Orange Yak Projects Monitoring Settings ppop dev Home Policy Directory Elemen…" at bounding box center [410, 235] width 821 height 471
click at [359, 50] on div at bounding box center [410, 235] width 821 height 471
click at [7, 18] on icon "close" at bounding box center [9, 15] width 7 height 7
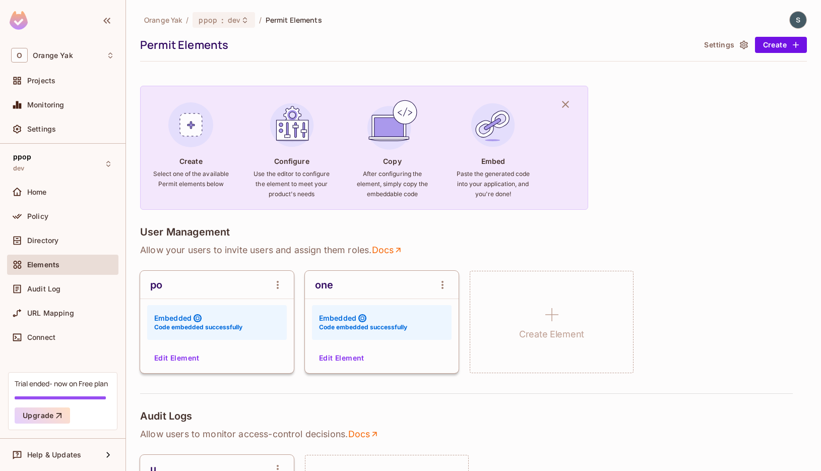
click at [359, 35] on div "Orange Yak / ppop : dev / Permit Elements Permit Elements Settings Create" at bounding box center [473, 36] width 667 height 50
click at [176, 358] on button "Edit Element" at bounding box center [176, 358] width 53 height 16
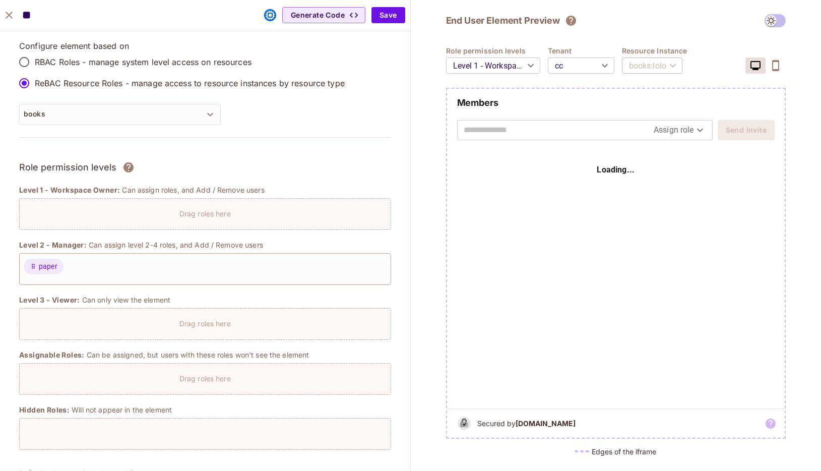
click at [359, 73] on div "books : lolo" at bounding box center [652, 65] width 61 height 28
click at [359, 64] on body "O Orange Yak Projects Monitoring Settings ppop dev Home Policy Directory Elemen…" at bounding box center [410, 235] width 821 height 471
drag, startPoint x: 549, startPoint y: 50, endPoint x: 577, endPoint y: 51, distance: 28.3
click at [359, 51] on div at bounding box center [410, 235] width 821 height 471
drag, startPoint x: 577, startPoint y: 51, endPoint x: 543, endPoint y: 49, distance: 33.8
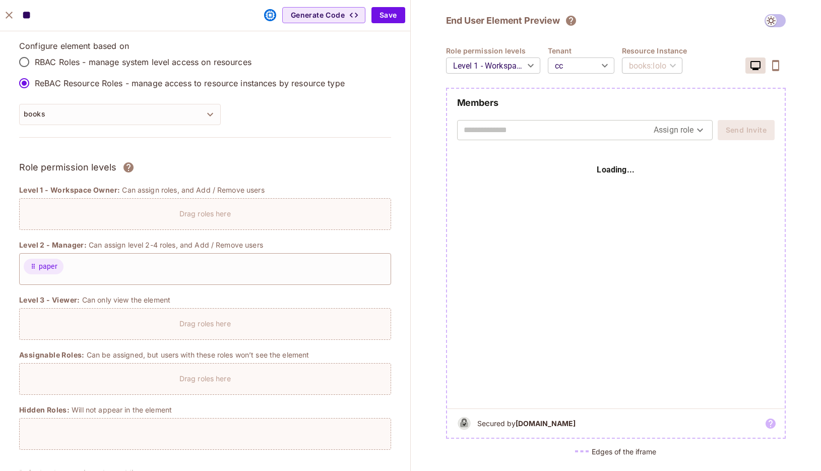
click at [359, 72] on body "O Orange Yak Projects Monitoring Settings ppop dev Home Policy Directory Elemen…" at bounding box center [410, 235] width 821 height 471
click at [359, 66] on div at bounding box center [410, 235] width 821 height 471
click at [301, 19] on button "Generate Code" at bounding box center [323, 15] width 83 height 16
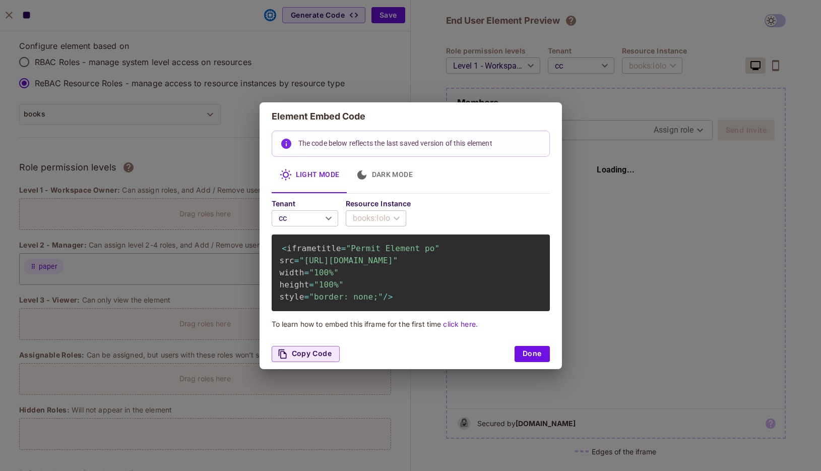
scroll to position [0, 126]
drag, startPoint x: 493, startPoint y: 277, endPoint x: 527, endPoint y: 277, distance: 33.8
click at [359, 265] on span ""[URL][DOMAIN_NAME]"" at bounding box center [348, 261] width 99 height 10
click at [217, 163] on div "Element Embed Code The code below reflects the last saved version of this eleme…" at bounding box center [410, 235] width 821 height 471
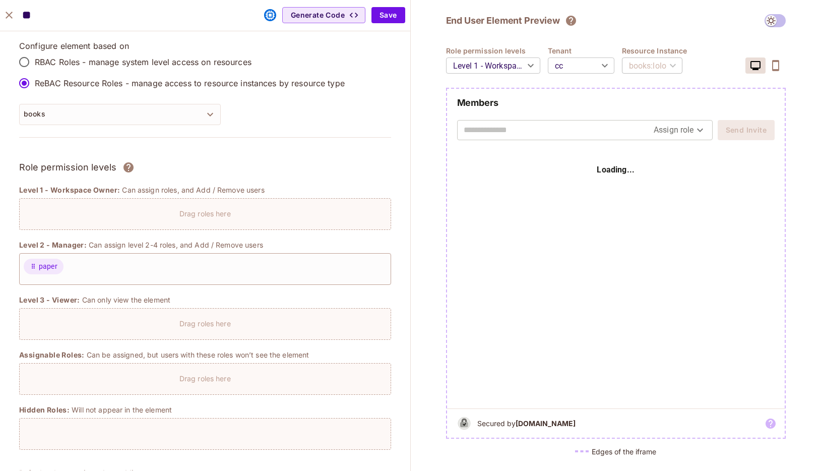
click at [359, 67] on body "O Orange Yak Projects Monitoring Settings ppop dev Home Policy Directory Elemen…" at bounding box center [410, 235] width 821 height 471
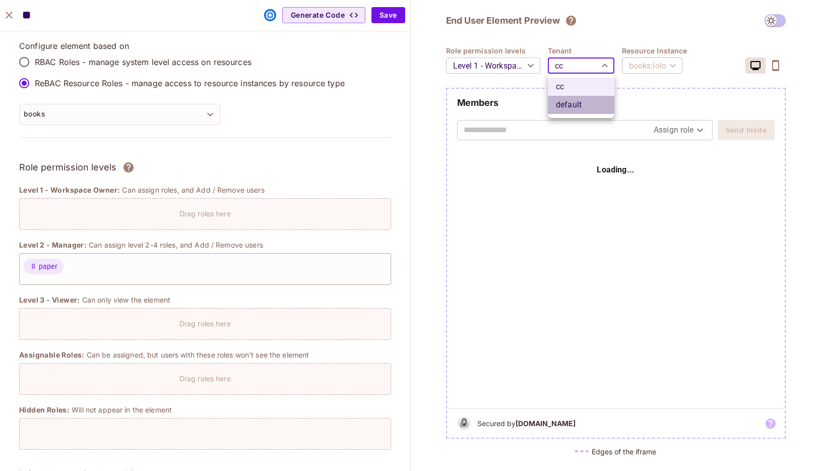
click at [359, 105] on li "default" at bounding box center [581, 105] width 67 height 18
type input "*******"
click at [359, 74] on body "O Orange Yak Projects Monitoring Settings ppop dev Home Policy Directory Elemen…" at bounding box center [410, 235] width 821 height 471
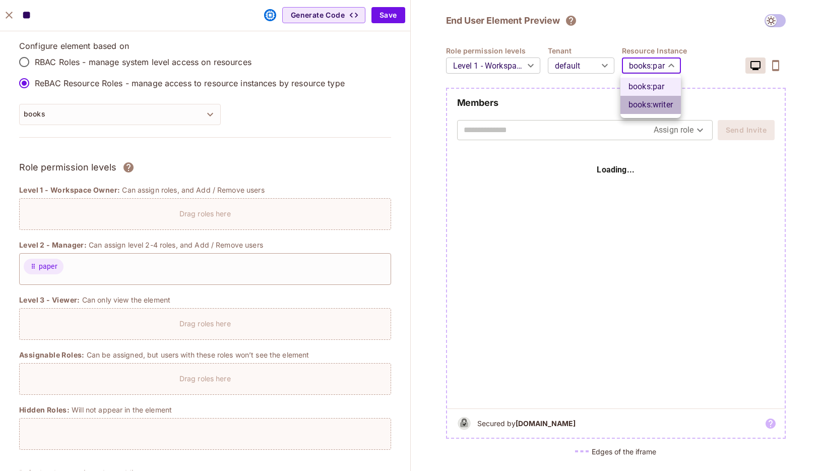
click at [359, 96] on li "books : writer" at bounding box center [651, 105] width 61 height 18
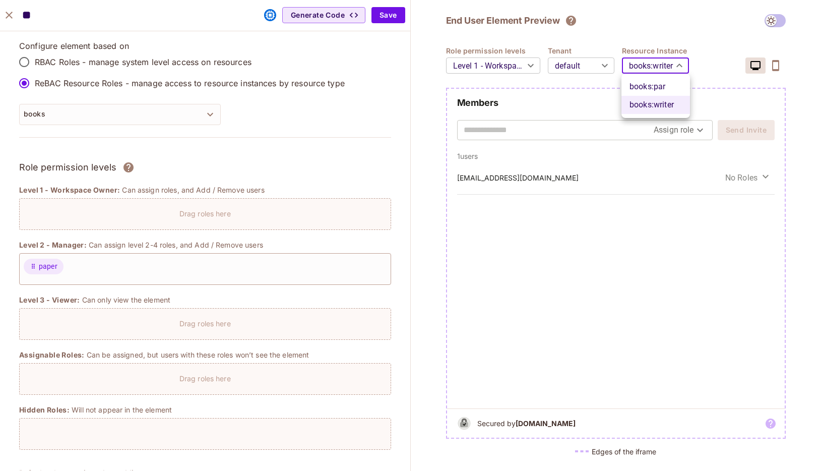
click at [359, 74] on body "O Orange Yak Projects Monitoring Settings ppop dev Home Policy Directory Elemen…" at bounding box center [410, 235] width 821 height 471
click at [359, 83] on li "books : par" at bounding box center [656, 87] width 69 height 18
type input "***"
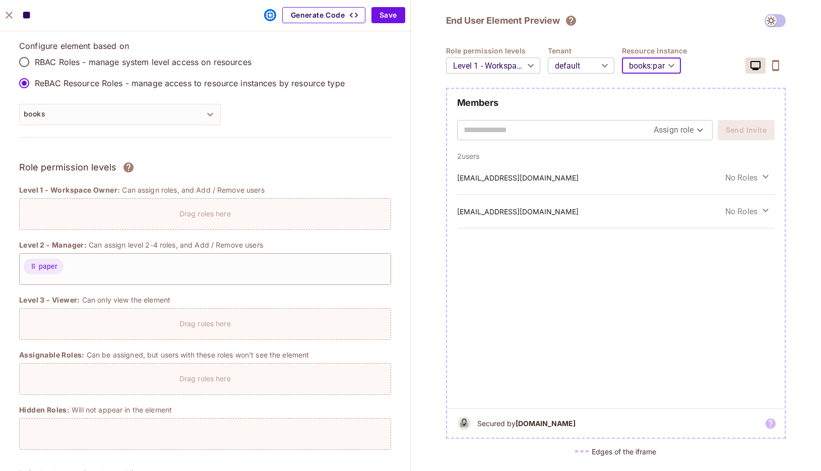
click at [298, 15] on button "Generate Code" at bounding box center [323, 15] width 83 height 16
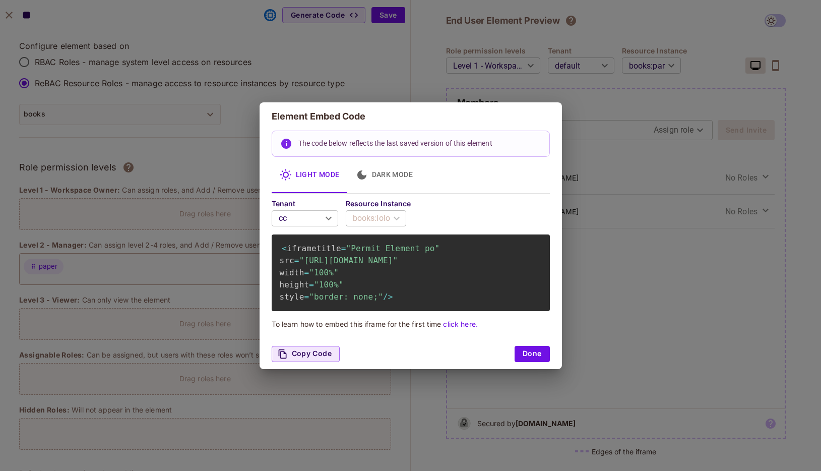
drag, startPoint x: 417, startPoint y: 274, endPoint x: 535, endPoint y: 278, distance: 117.5
click at [359, 278] on code "< iframe title = "Permit Element po" src = "[URL][DOMAIN_NAME]" width = "100%" …" at bounding box center [360, 272] width 160 height 59
click at [359, 265] on span ""[URL][DOMAIN_NAME]"" at bounding box center [348, 261] width 99 height 10
click at [359, 43] on div "Element Embed Code The code below reflects the last saved version of this eleme…" at bounding box center [410, 235] width 821 height 471
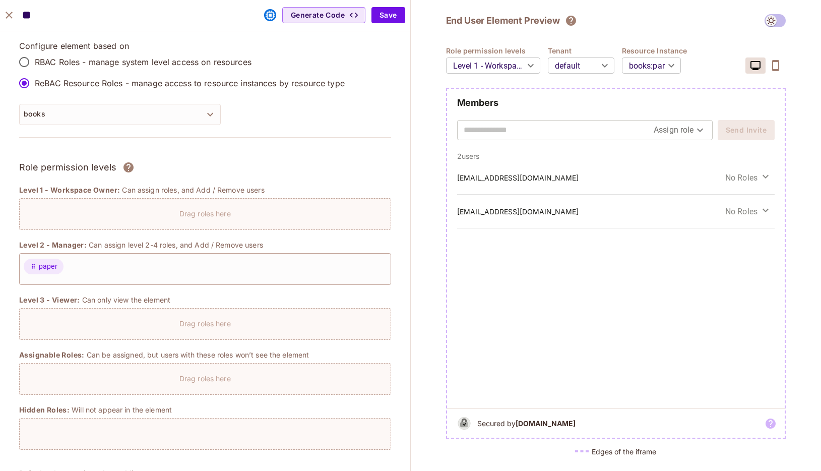
click at [12, 15] on icon "close" at bounding box center [9, 15] width 12 height 12
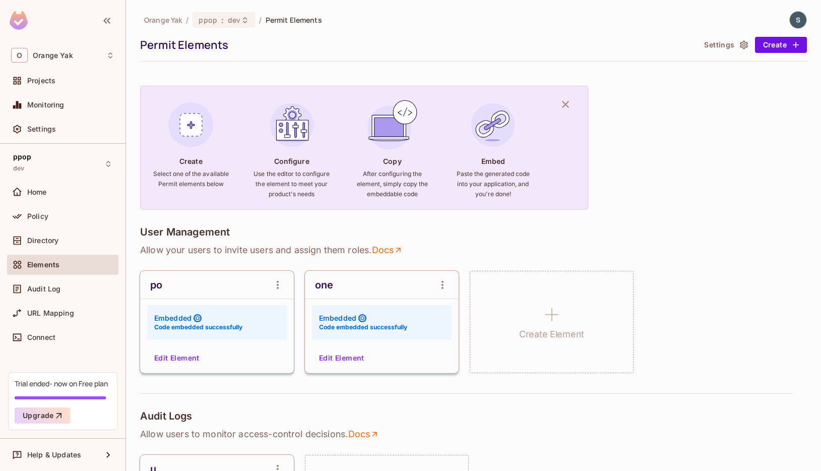
click at [184, 355] on button "Edit Element" at bounding box center [176, 358] width 53 height 16
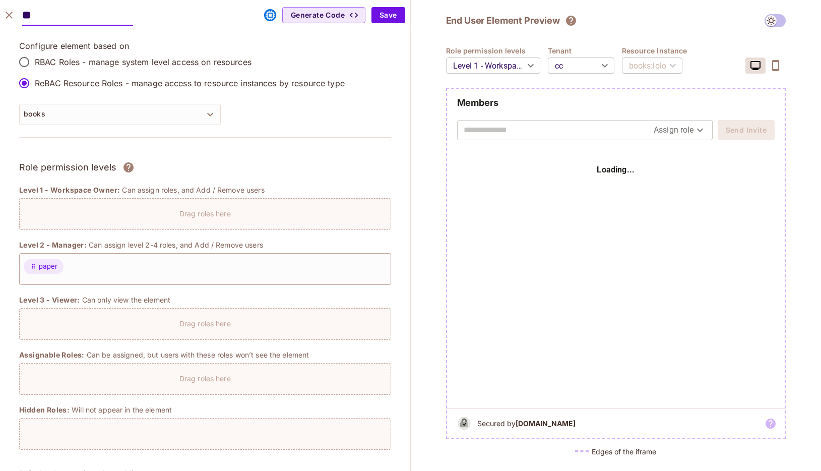
click at [11, 18] on icon "close" at bounding box center [9, 15] width 12 height 12
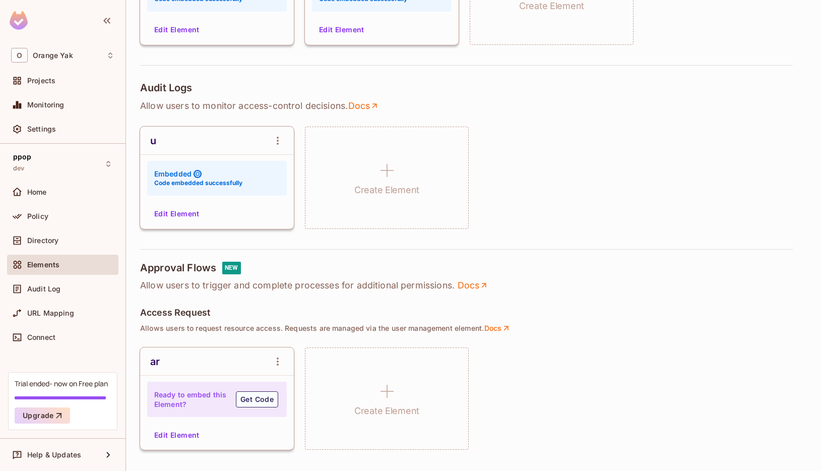
scroll to position [331, 0]
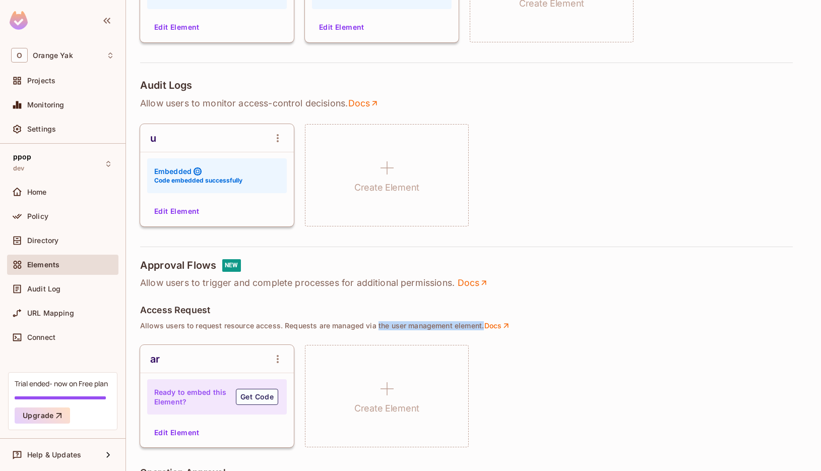
drag, startPoint x: 483, startPoint y: 327, endPoint x: 376, endPoint y: 322, distance: 106.5
click at [359, 322] on p "Allows users to request resource access. Requests are managed via the user mana…" at bounding box center [473, 325] width 667 height 9
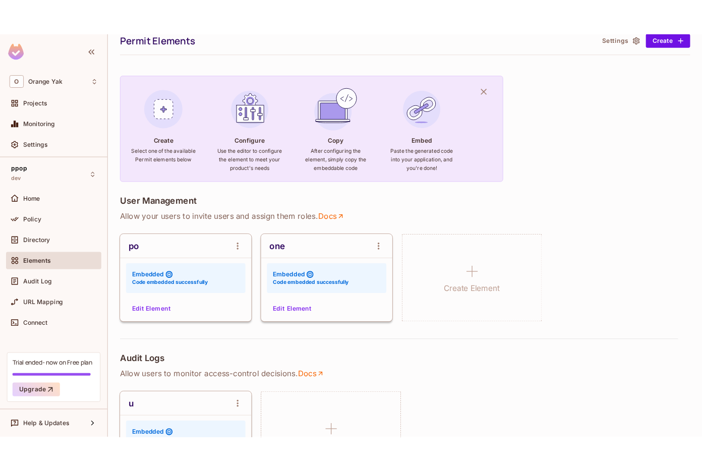
scroll to position [0, 0]
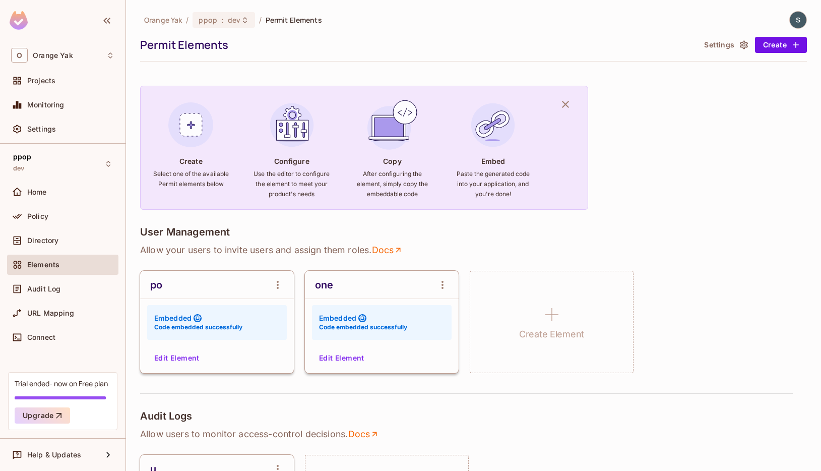
click at [359, 148] on div "Orange Yak / ppop : dev / Permit Elements Permit Elements Settings Create Creat…" at bounding box center [473, 235] width 695 height 471
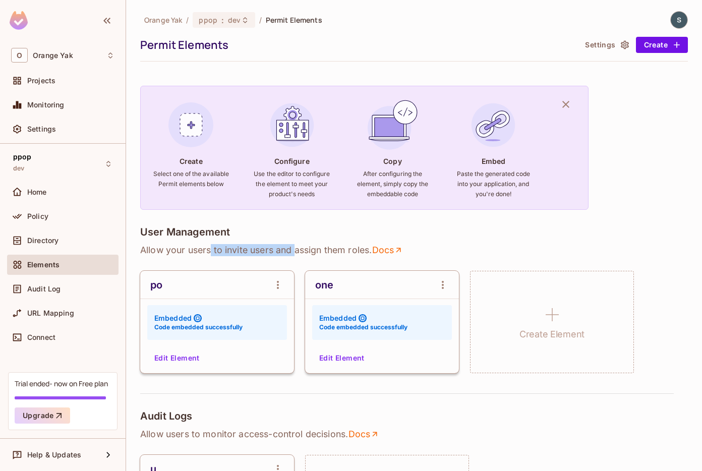
drag, startPoint x: 210, startPoint y: 254, endPoint x: 301, endPoint y: 254, distance: 91.3
click at [296, 254] on p "Allow your users to invite users and assign them roles . Docs" at bounding box center [414, 250] width 548 height 12
click at [301, 254] on p "Allow your users to invite users and assign them roles . Docs" at bounding box center [414, 250] width 548 height 12
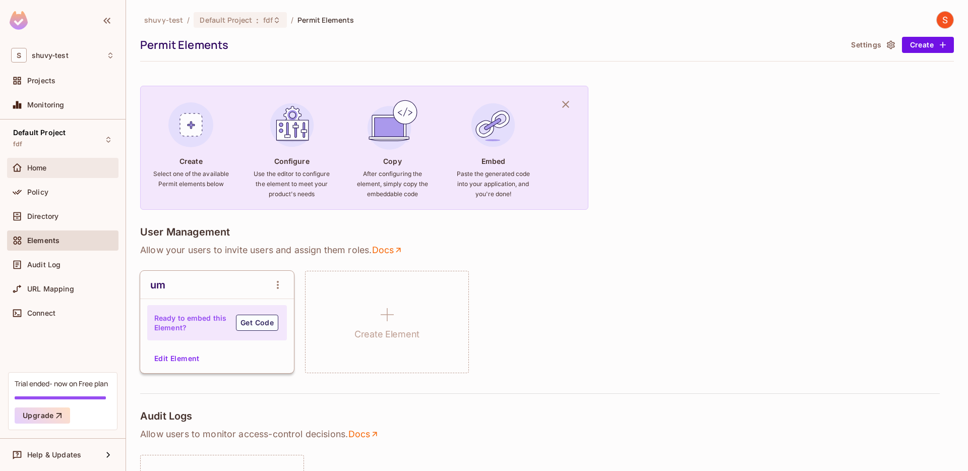
click at [55, 175] on div "Home" at bounding box center [62, 168] width 111 height 20
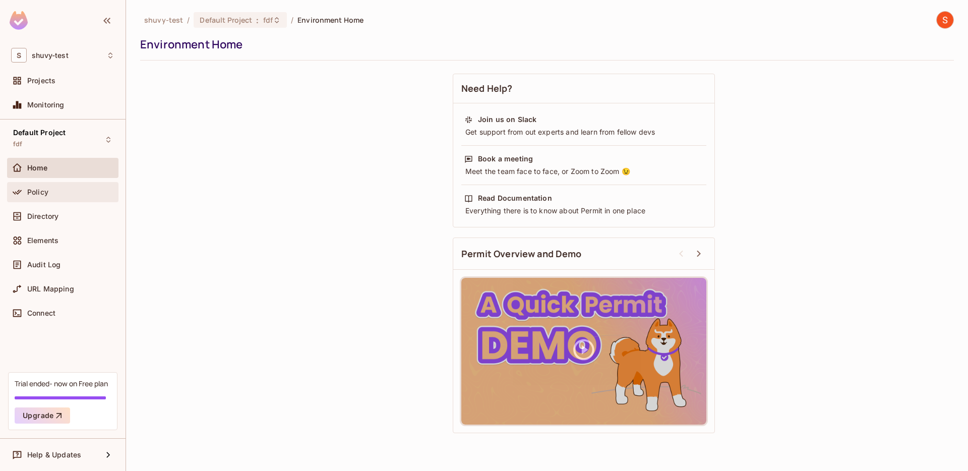
click at [51, 195] on div "Policy" at bounding box center [70, 192] width 87 height 8
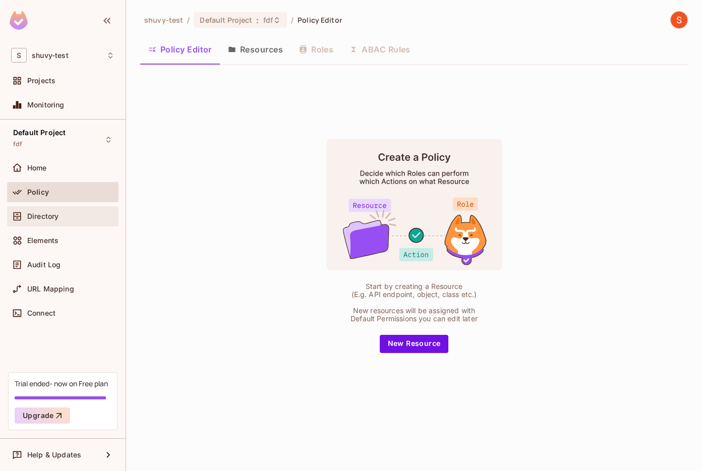
click at [46, 215] on span "Directory" at bounding box center [42, 216] width 31 height 8
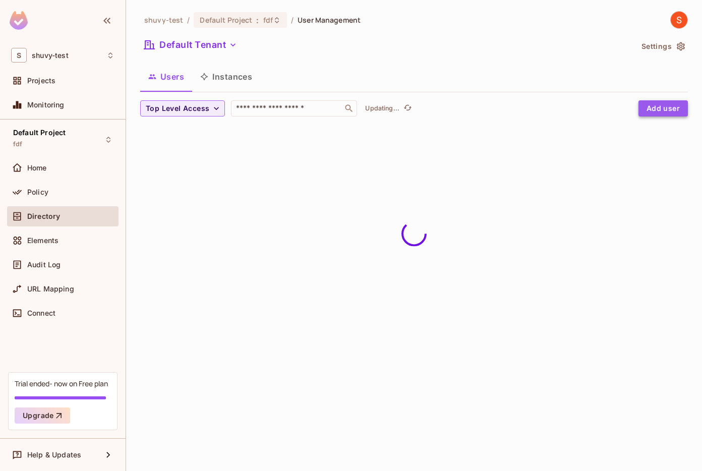
click at [680, 106] on button "Add user" at bounding box center [662, 108] width 49 height 16
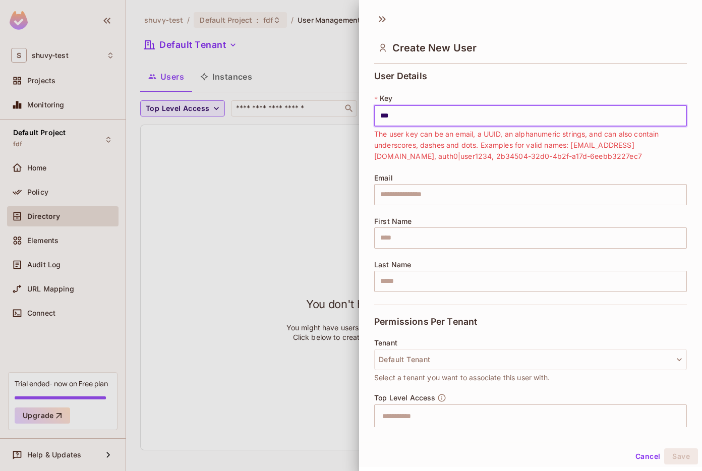
click at [440, 106] on input "***" at bounding box center [530, 115] width 313 height 21
click at [439, 106] on input "***" at bounding box center [530, 115] width 313 height 21
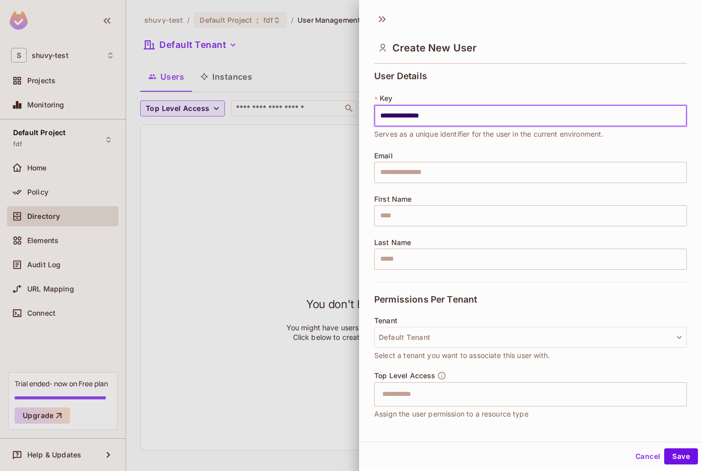
type input "**********"
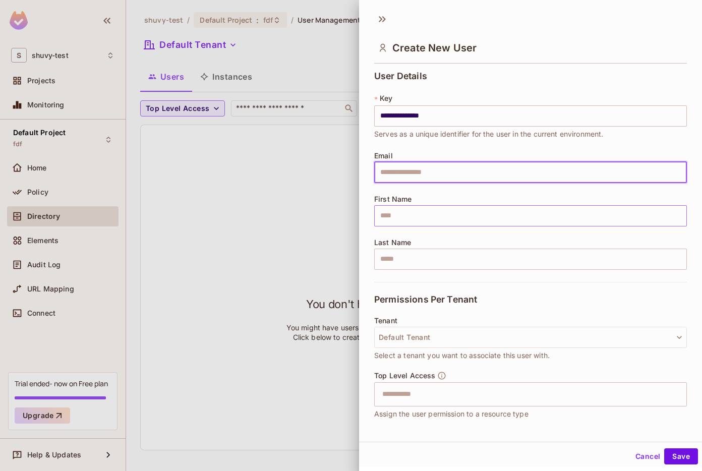
paste input "**********"
type input "**********"
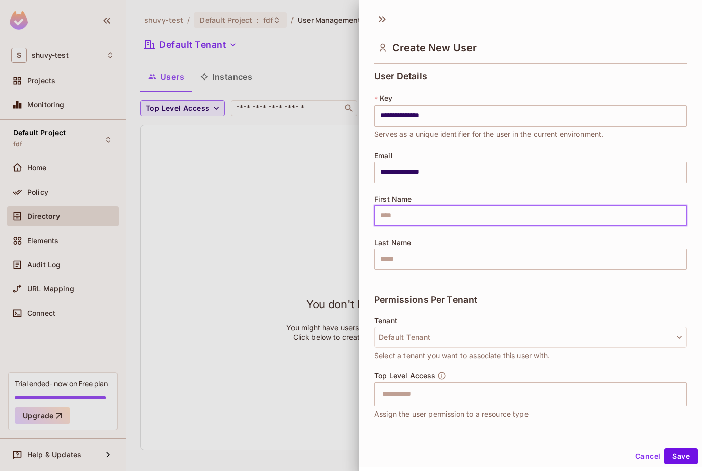
click at [437, 214] on input "text" at bounding box center [530, 215] width 313 height 21
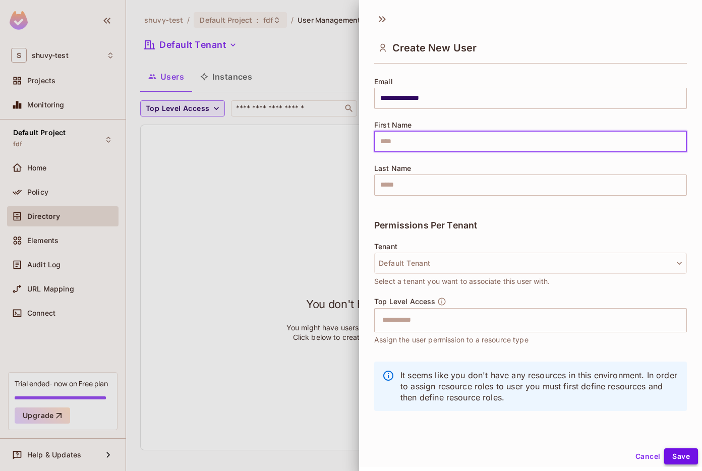
click at [675, 453] on button "Save" at bounding box center [681, 456] width 34 height 16
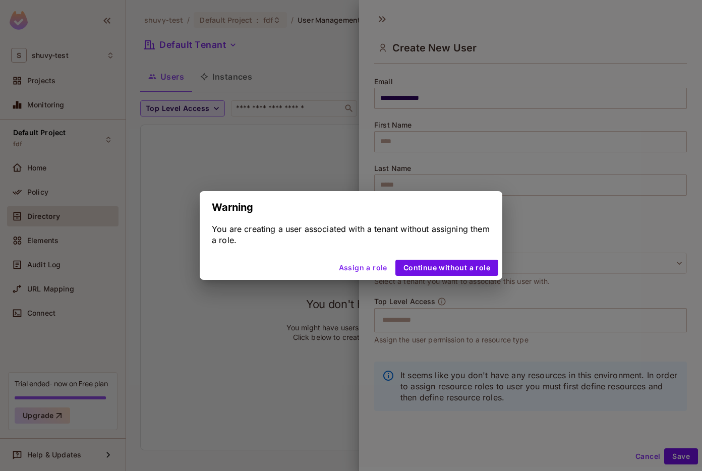
click at [385, 257] on div "Assign a role Continue without a role" at bounding box center [351, 268] width 303 height 24
click at [383, 263] on button "Assign a role" at bounding box center [363, 268] width 56 height 16
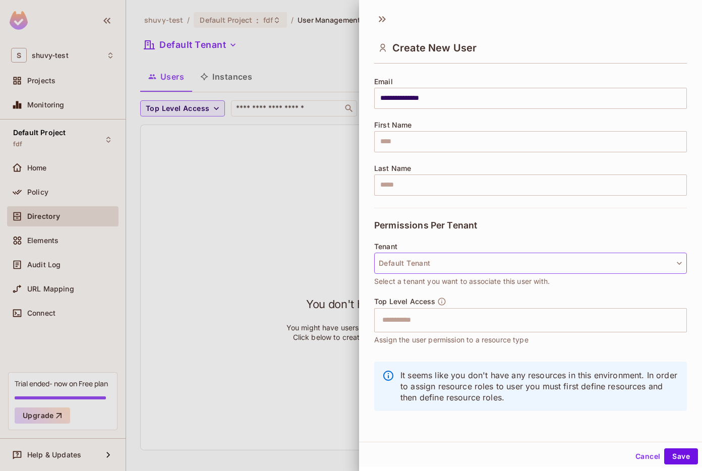
click at [409, 272] on button "Default Tenant" at bounding box center [530, 263] width 313 height 21
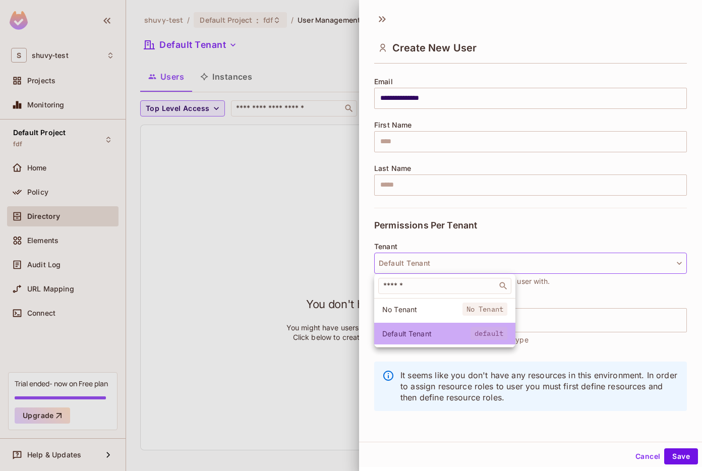
click at [408, 329] on span "Default Tenant" at bounding box center [426, 334] width 88 height 10
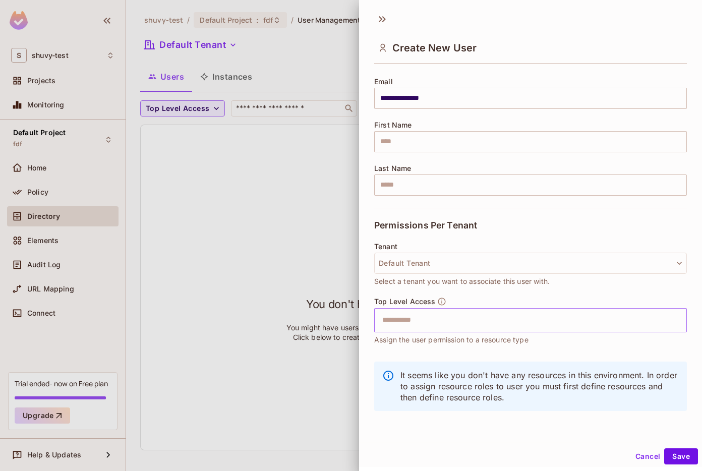
click at [414, 329] on input "text" at bounding box center [521, 320] width 291 height 20
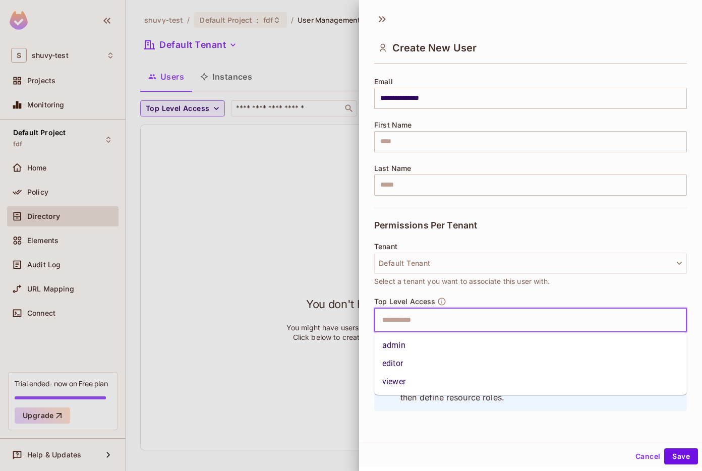
click at [409, 347] on li "admin" at bounding box center [530, 345] width 313 height 18
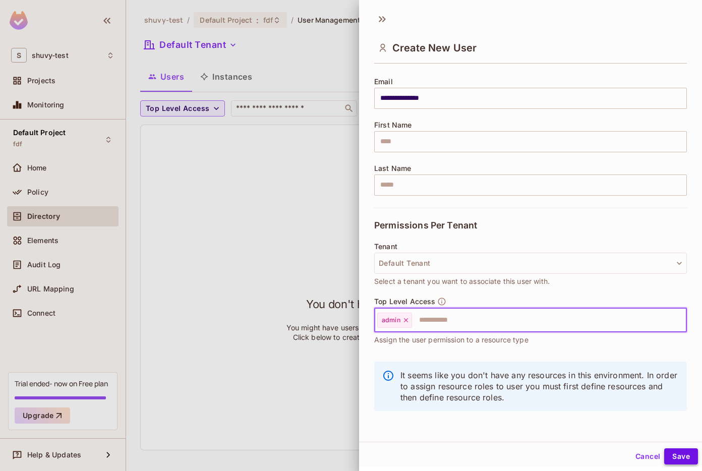
click at [672, 457] on button "Save" at bounding box center [681, 456] width 34 height 16
